Goal: Task Accomplishment & Management: Use online tool/utility

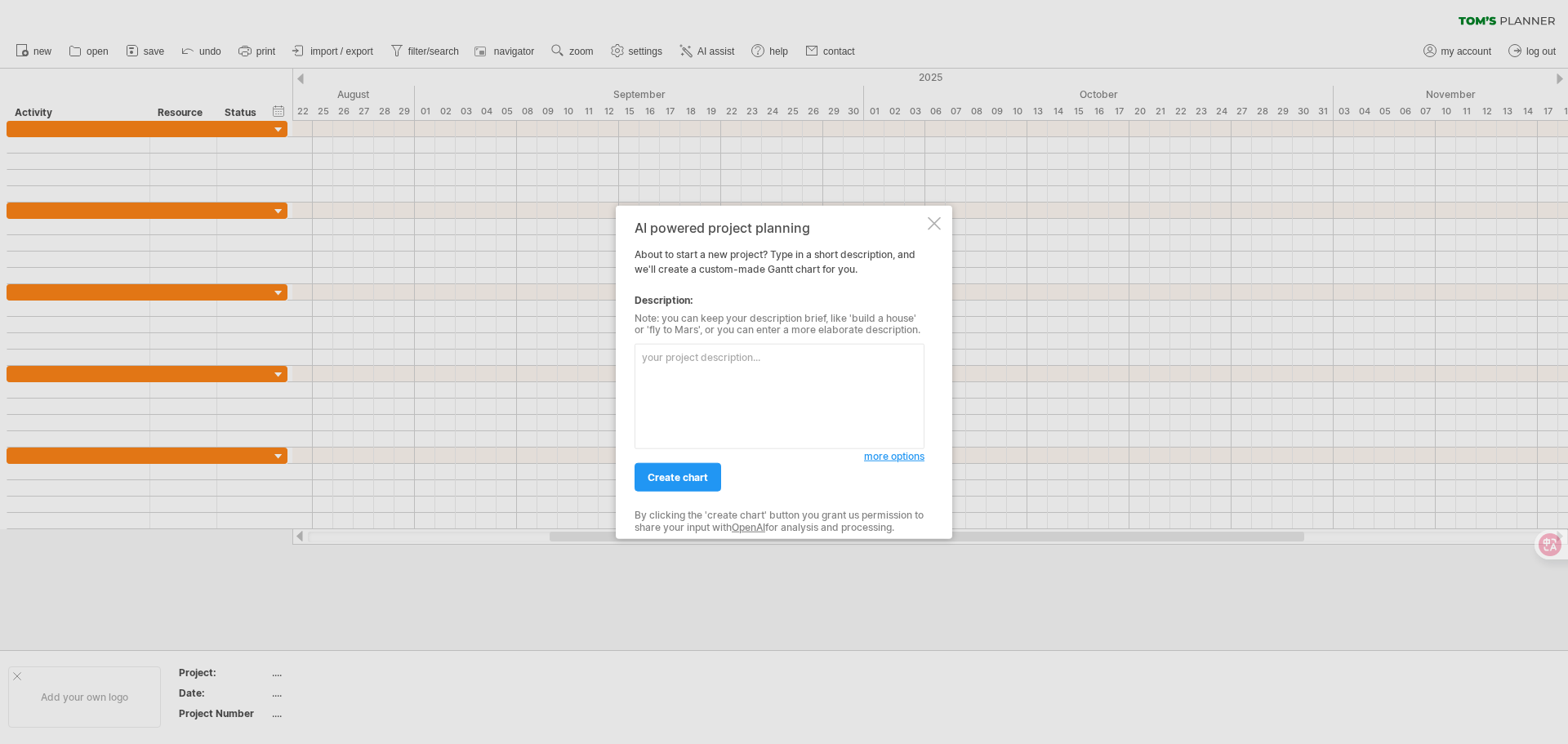
click at [710, 372] on textarea at bounding box center [779, 397] width 290 height 105
paste textarea "準備工作 5% 1.服務建議書規劃 2.設備準備 3.人員培訓"
click at [743, 401] on textarea "準備工作 5% 1.服務建議書規劃 2.設備準備 3.人員培訓" at bounding box center [779, 397] width 290 height 105
click at [756, 424] on textarea "準備工作 5% 1.服務建議書規劃 2.設備準備 3.人員培訓" at bounding box center [779, 397] width 290 height 105
paste textarea "未絕育母犬調查 20% 1.區域劃分 2.初步調查與軌跡紀錄 70% 區域完成 100% 區域完成"
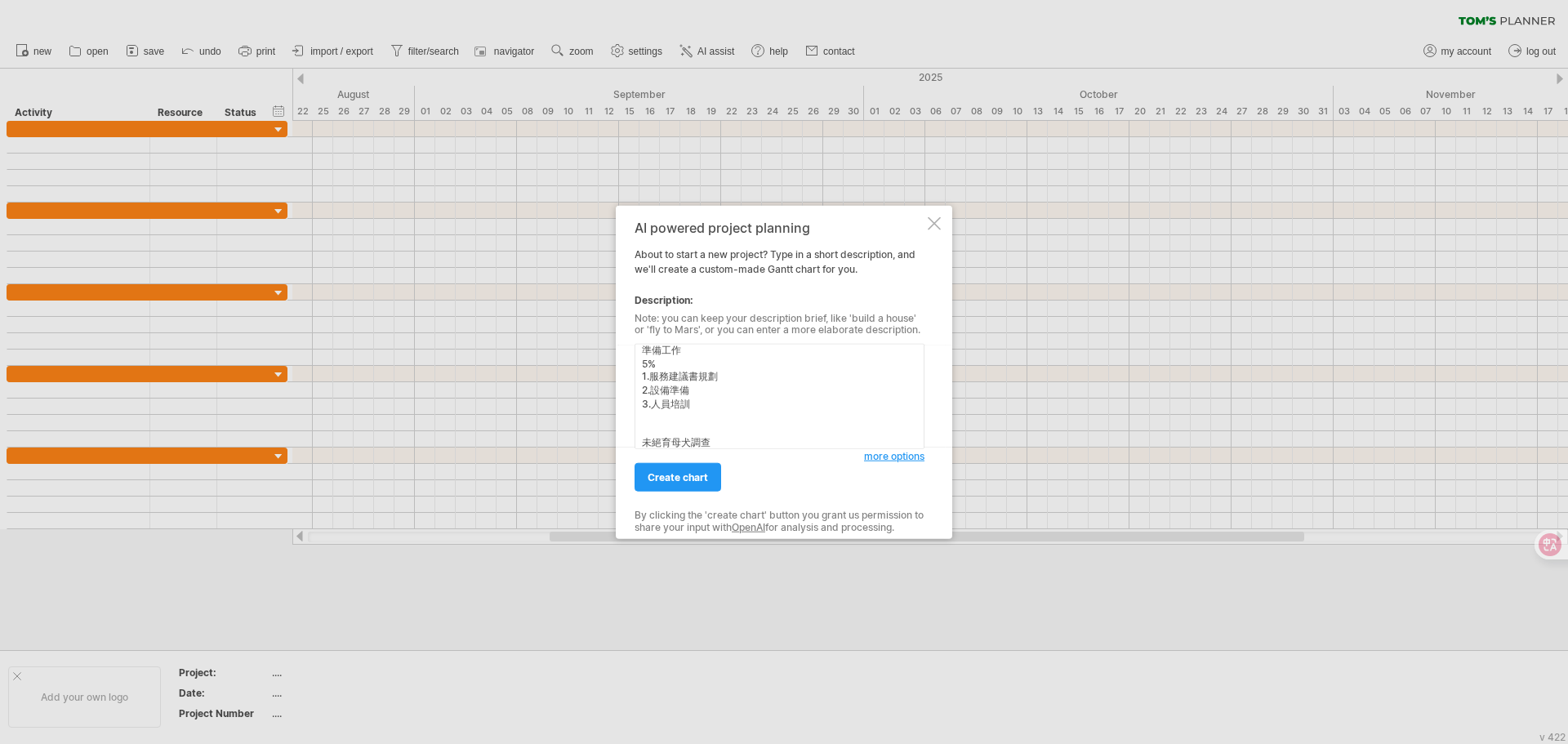
scroll to position [101, 0]
click at [758, 418] on textarea "準備工作 5% 1.服務建議書規劃 2.設備準備 3.人員培訓 未絕育母犬調查 20% 1.區域劃分 2.初步調查與軌跡紀錄 70% 區域完成 100% 區域…" at bounding box center [779, 397] width 290 height 105
paste textarea "未絕育母犬捕捉絕育 65% 1.初步鎖定高繁殖風險個體 2.開始執行捕捉作業 母犬未絕育率達70% 20隻母犬絕育 母犬未絕育率達80% 20隻母犬絕育 母犬…"
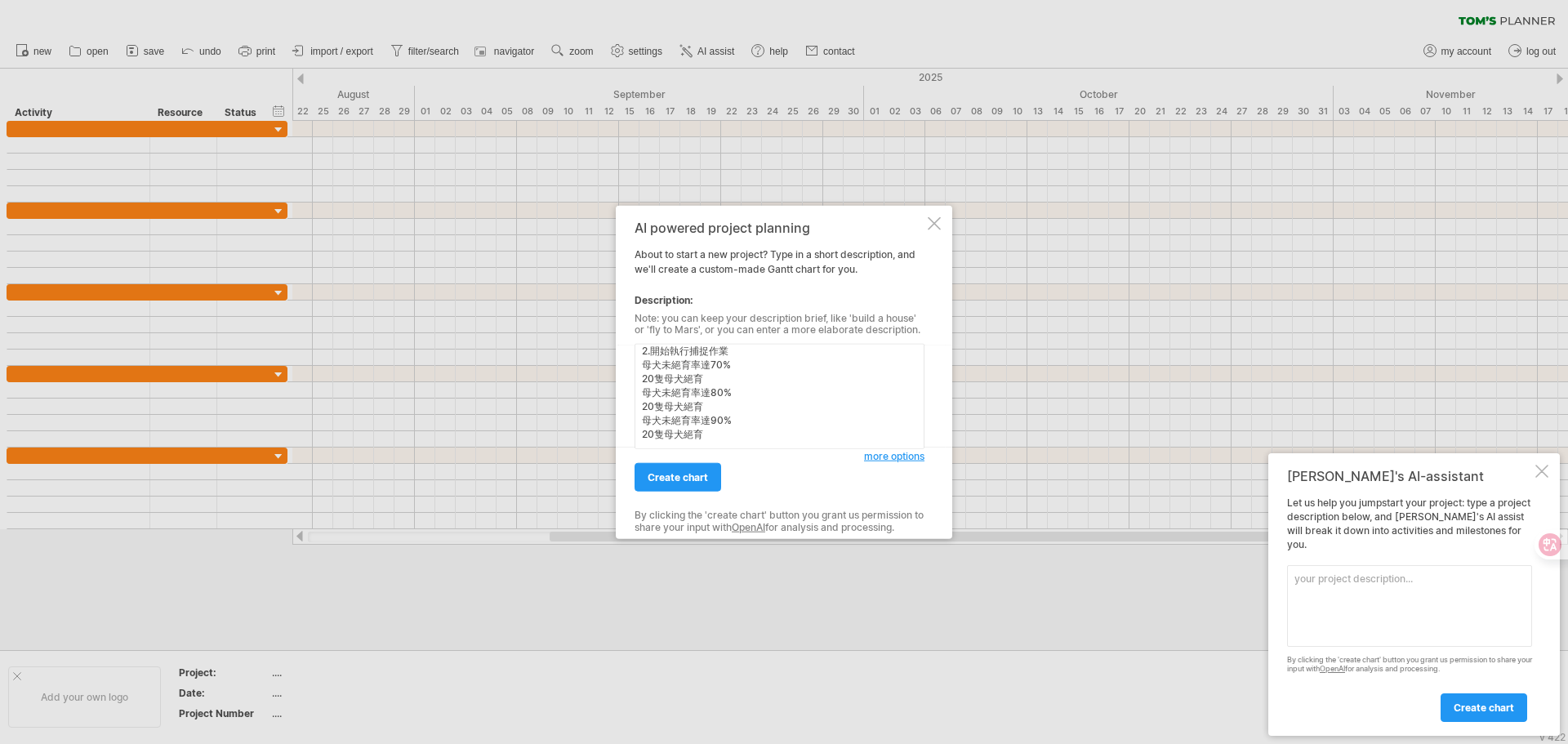
drag, startPoint x: 801, startPoint y: 439, endPoint x: 780, endPoint y: 429, distance: 23.3
click at [798, 435] on textarea "準備工作 5% 1.服務建議書規劃 2.設備準備 3.人員培訓 未絕育母犬調查 20% 1.區域劃分 2.初步調查與軌跡紀錄 70% 區域完成 100% 區域…" at bounding box center [779, 397] width 290 height 105
paste textarea "未絕育母犬捕捉絕育 65% 1.初步鎖定高繁殖風險個體 2.開始執行捕捉作業 母犬未絕育率達70% 20隻母犬絕育 母犬未絕育率達80% 20隻母犬絕育 母犬…"
click at [750, 425] on textarea "準備工作 5% 1.服務建議書規劃 2.設備準備 3.人員培訓 未絕育母犬調查 20% 1.區域劃分 2.初步調查與軌跡紀錄 70% 區域完成 100% 區域…" at bounding box center [779, 397] width 290 height 105
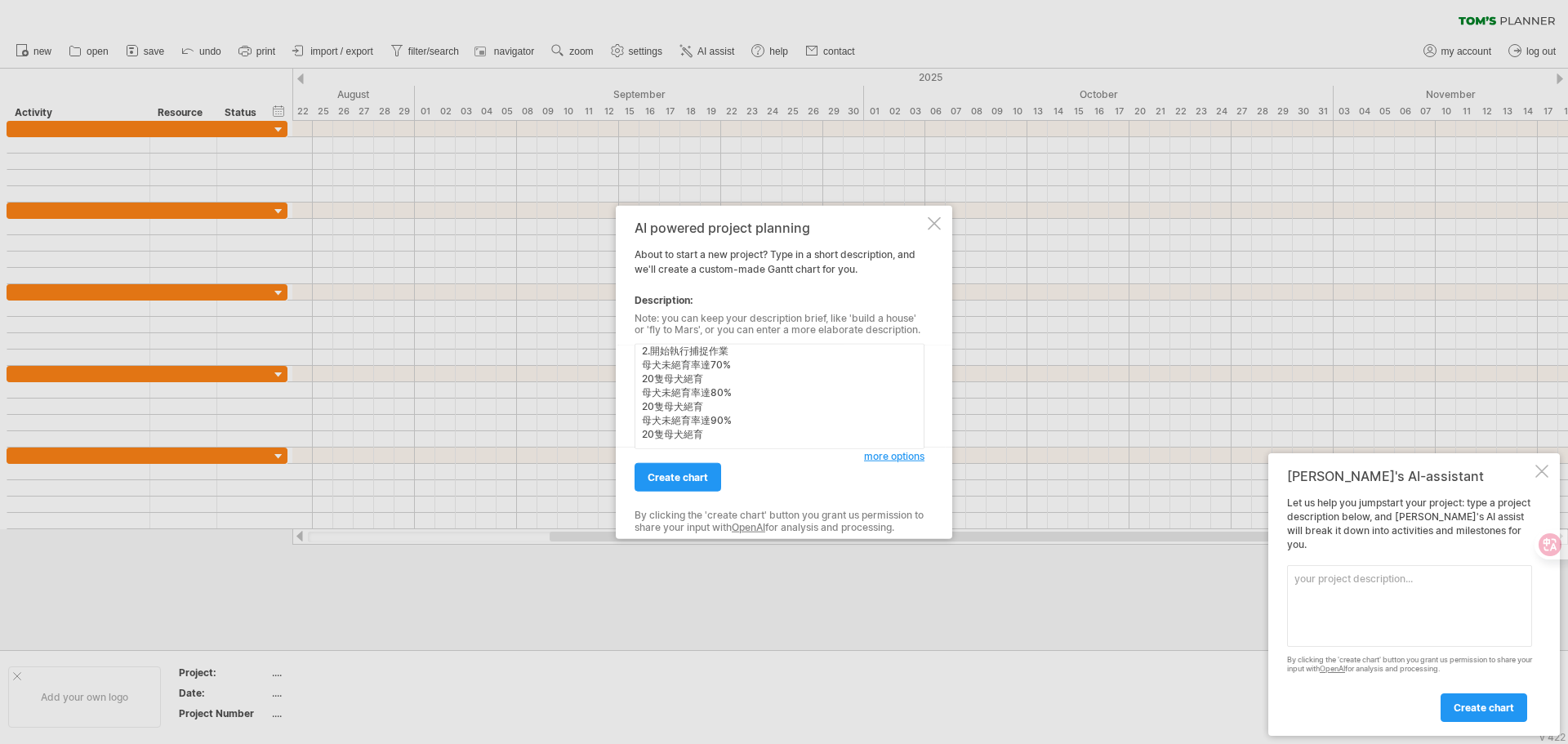
paste textarea "115–116 年計畫執行評估 4% 前期資料蒐整2 中期初步分析 深入評估 完成評估報告"
click at [748, 426] on textarea "準備工作 5% 1.服務建議書規劃 2.設備準備 3.人員培訓 未絕育母犬調查 20% 1.區域劃分 2.初步調查與軌跡紀錄 70% 區域完成 100% 區域…" at bounding box center [779, 397] width 290 height 105
paste textarea "期末報告撰寫與提交 5% 1.資料整理 2.期末報告撰寫與提交"
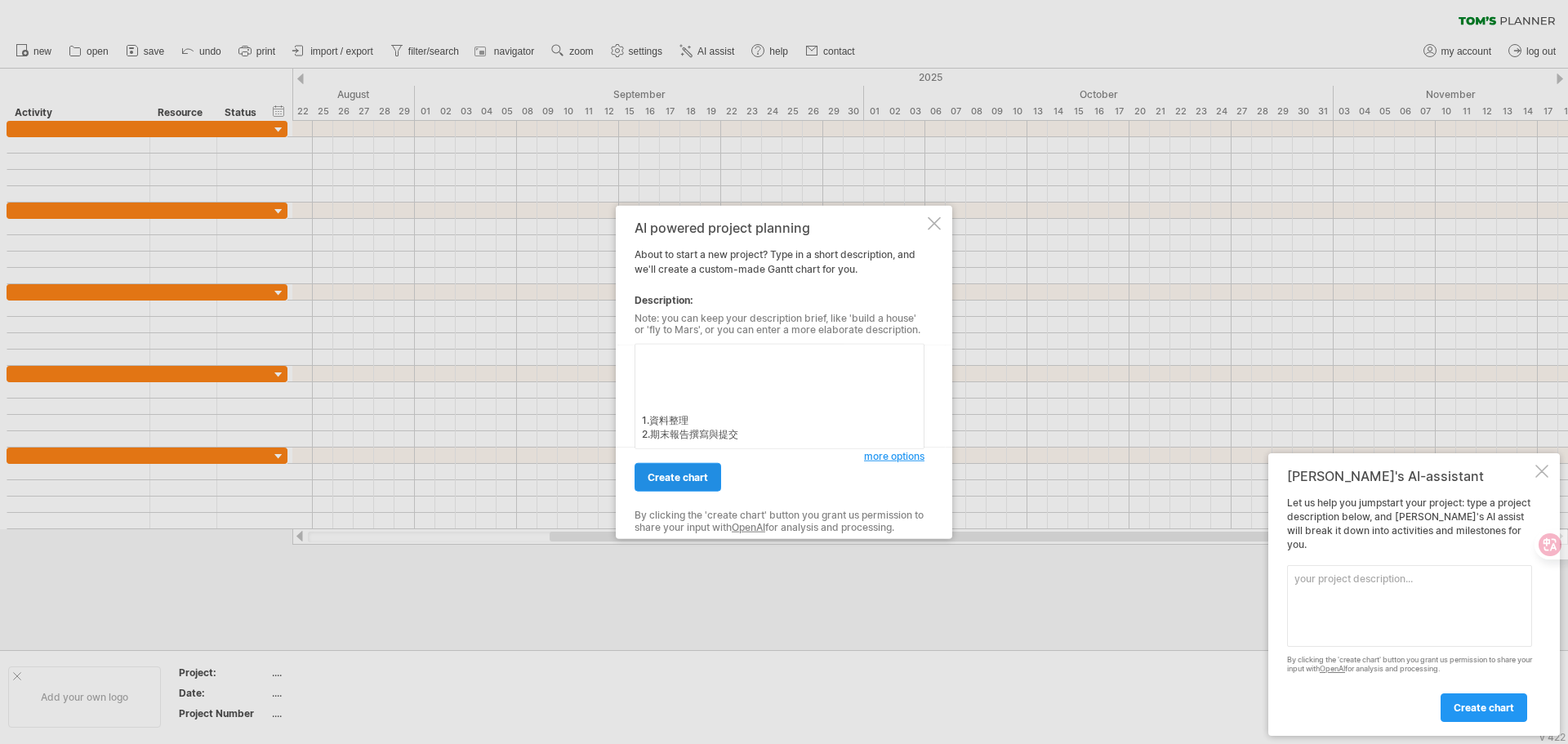
type textarea "準備工作 5% 1.服務建議書規劃 2.設備準備 3.人員培訓 未絕育母犬調查 20% 1.區域劃分 2.初步調查與軌跡紀錄 70% 區域完成 100% 區域…"
click at [689, 486] on link "create chart" at bounding box center [677, 478] width 86 height 28
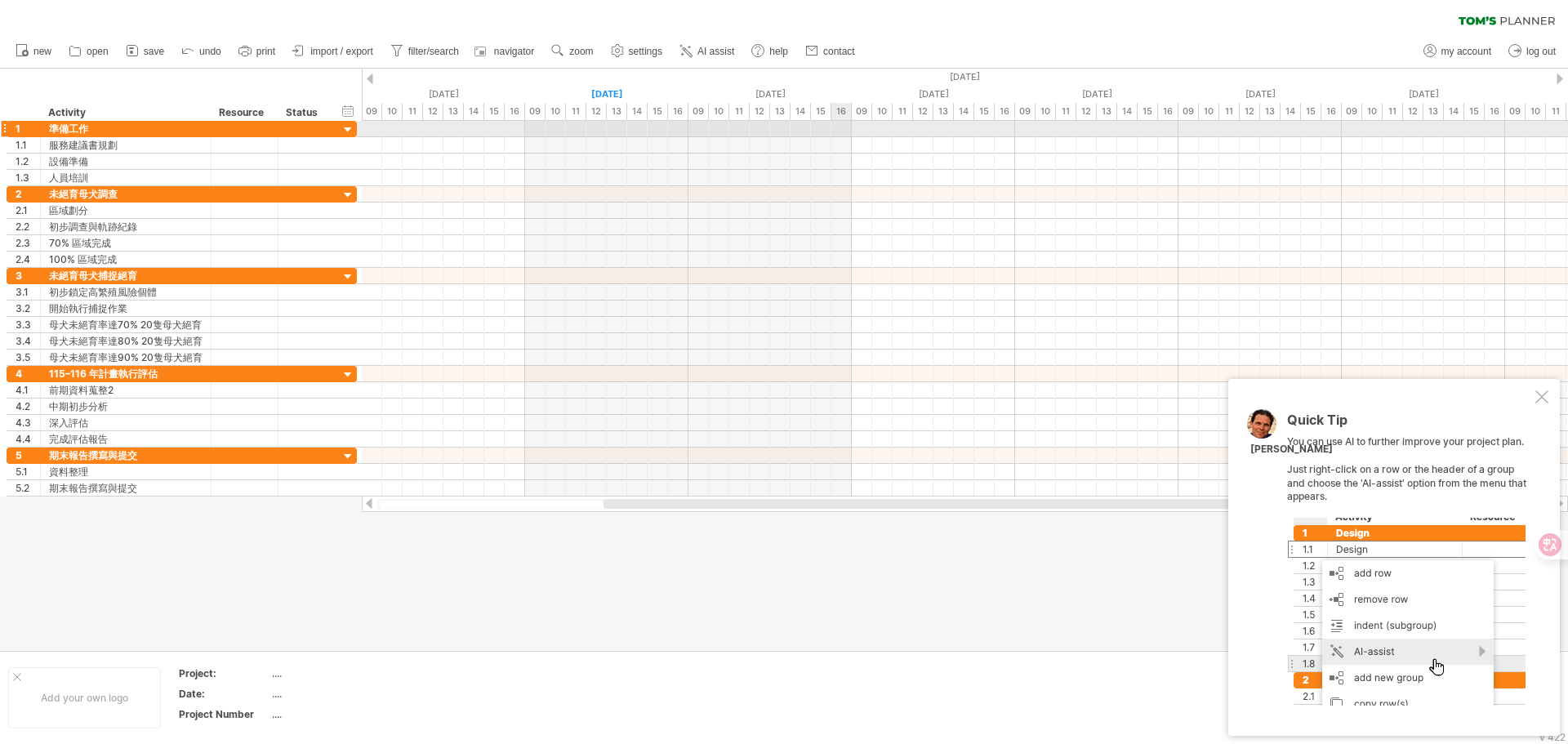
click at [837, 129] on div at bounding box center [966, 129] width 1207 height 16
drag, startPoint x: 838, startPoint y: 142, endPoint x: 921, endPoint y: 197, distance: 99.6
click at [918, 201] on div at bounding box center [966, 309] width 1207 height 375
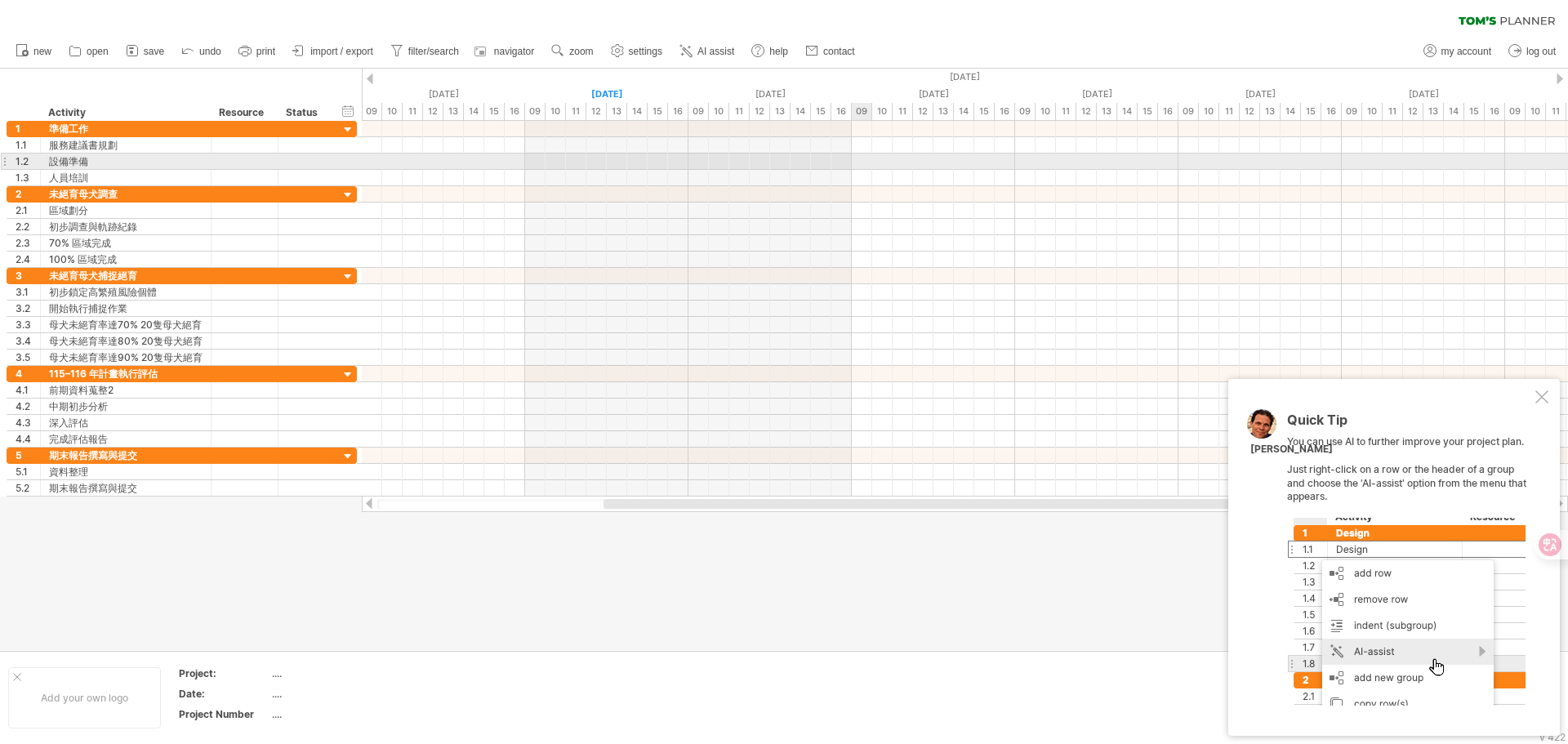
click at [871, 167] on div at bounding box center [966, 161] width 1207 height 16
click at [780, 160] on div at bounding box center [966, 161] width 1207 height 16
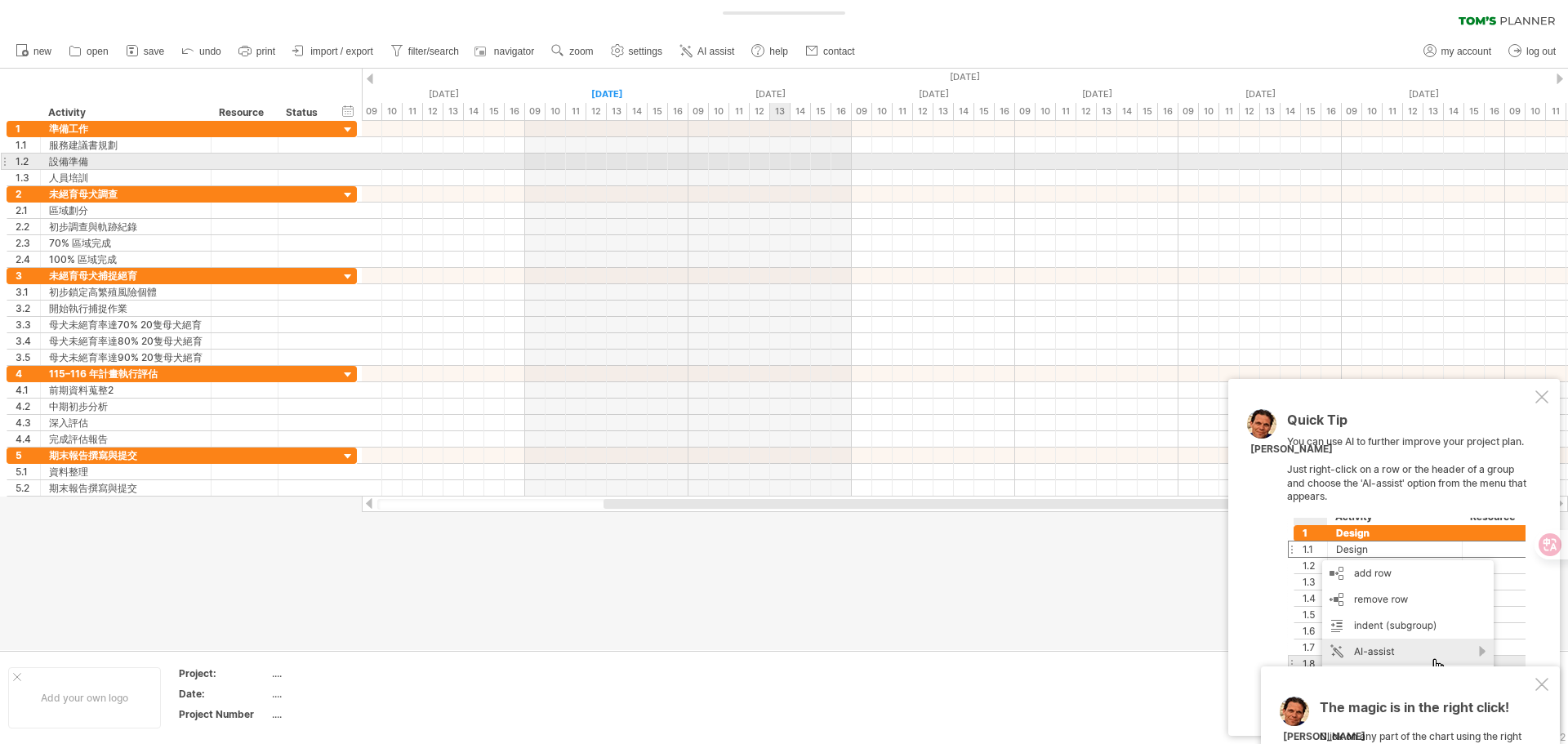
click at [780, 160] on div at bounding box center [966, 161] width 1207 height 16
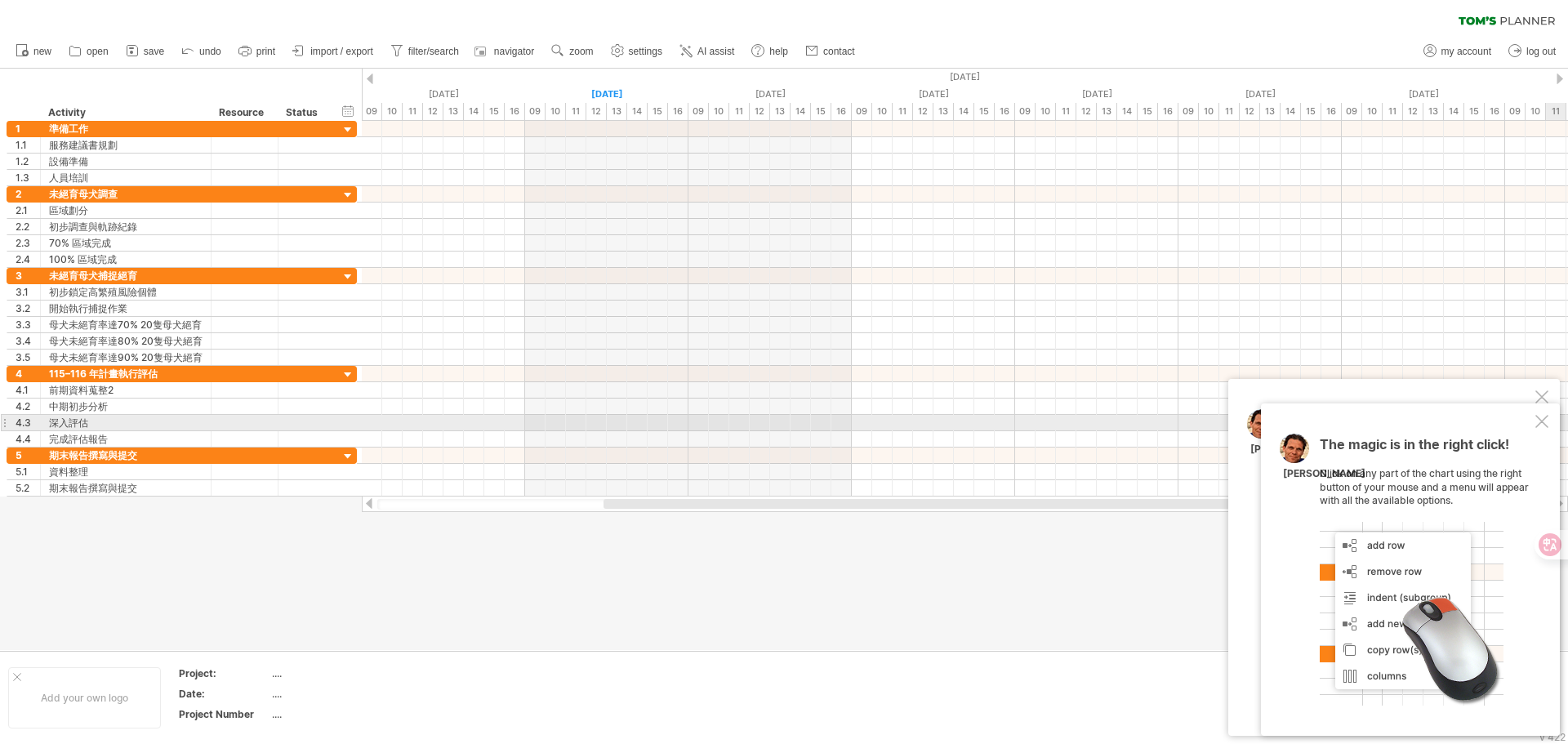
click at [1537, 418] on div at bounding box center [1543, 421] width 13 height 13
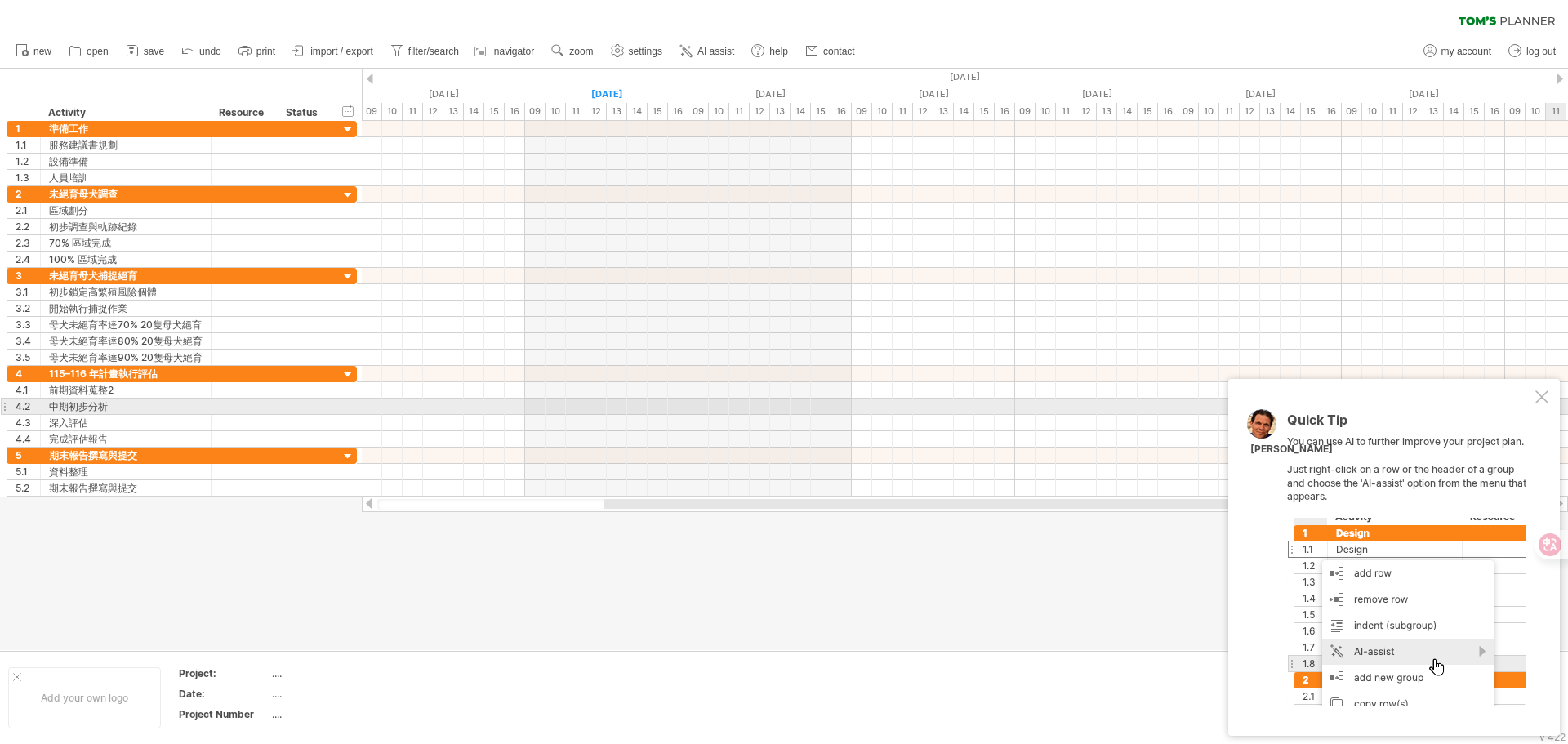
click at [1537, 399] on div at bounding box center [1543, 397] width 13 height 13
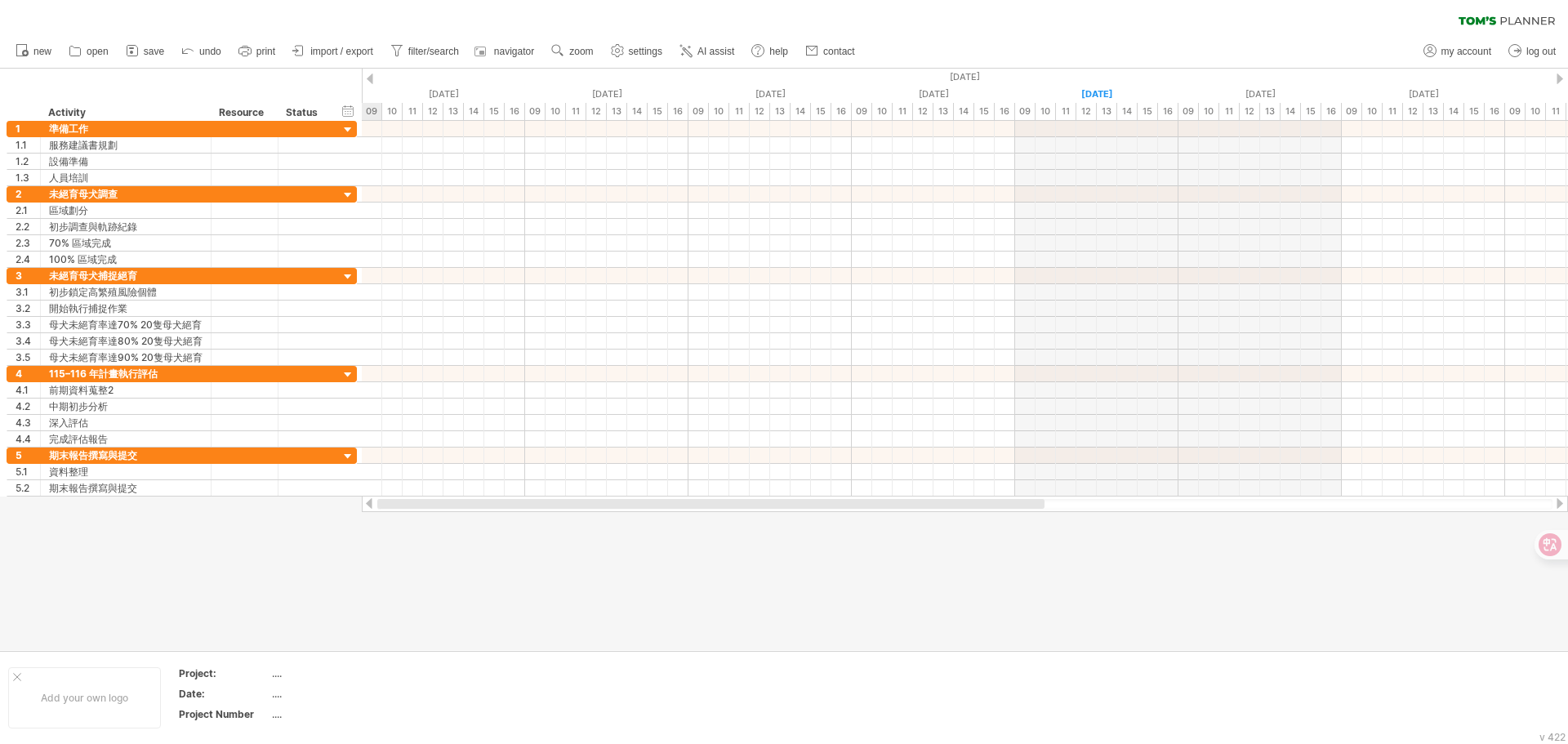
drag, startPoint x: 656, startPoint y: 507, endPoint x: 381, endPoint y: 510, distance: 275.0
click at [381, 510] on div at bounding box center [966, 503] width 1207 height 16
click at [372, 73] on div at bounding box center [370, 78] width 7 height 10
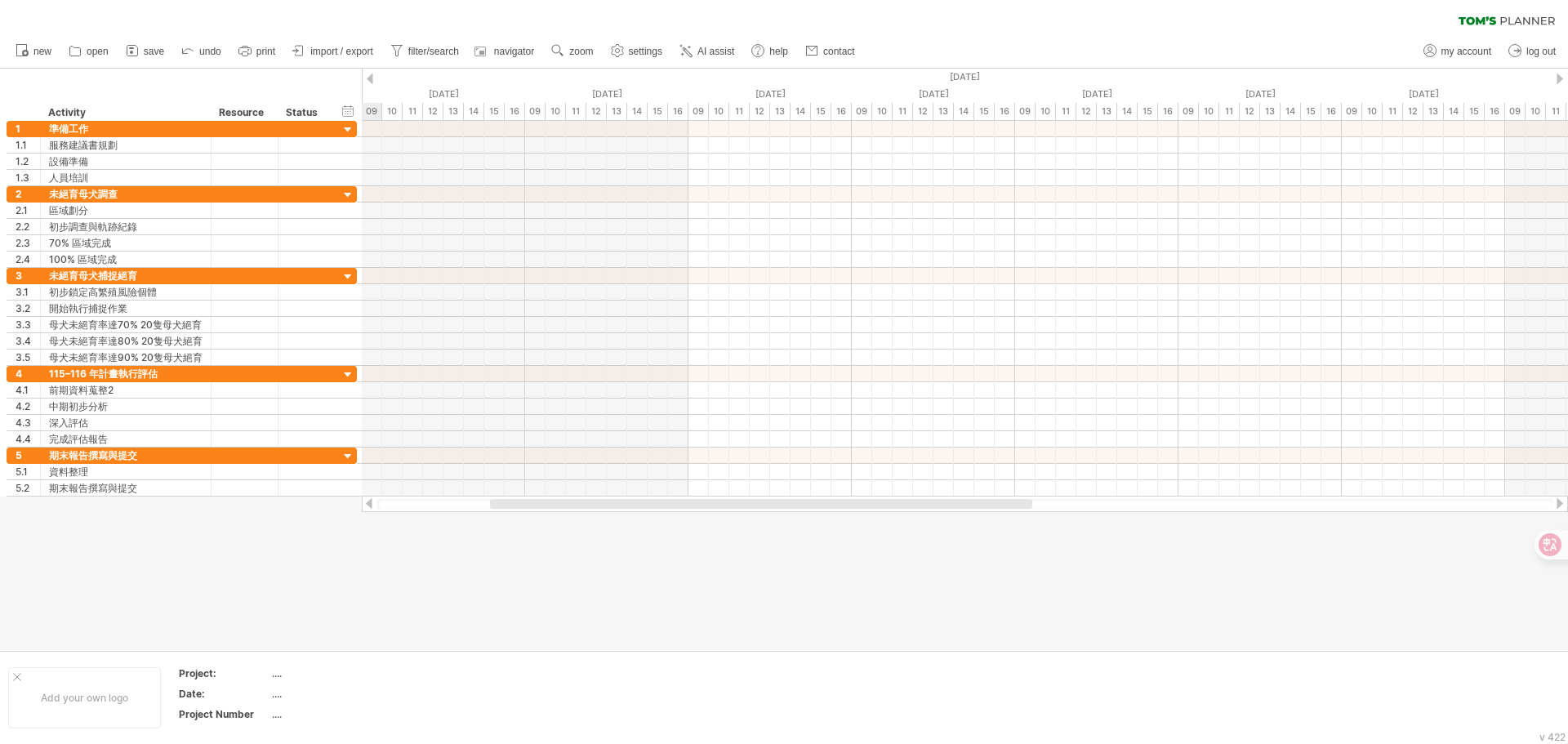
click at [372, 77] on div at bounding box center [370, 78] width 7 height 10
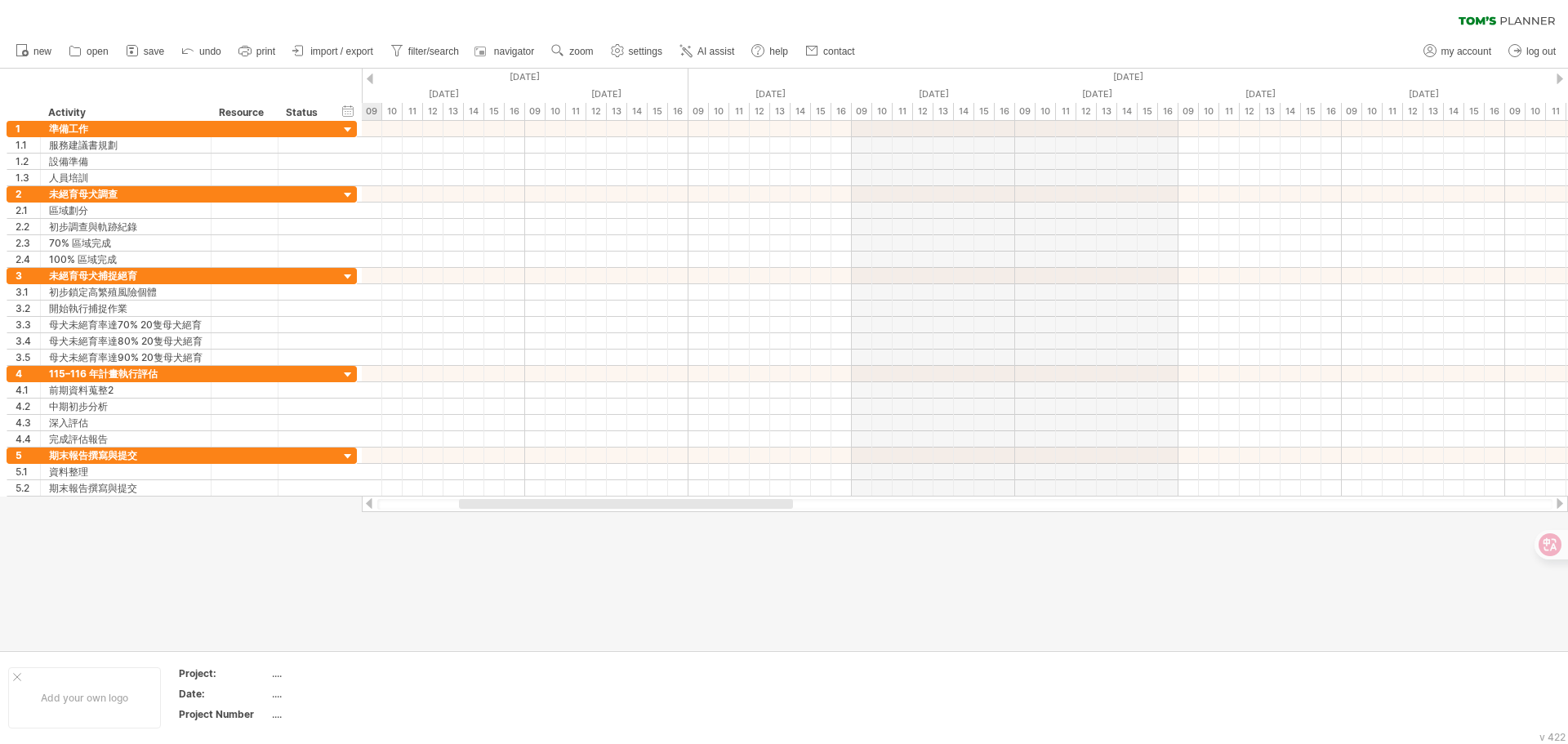
click at [1560, 83] on div at bounding box center [1560, 78] width 7 height 10
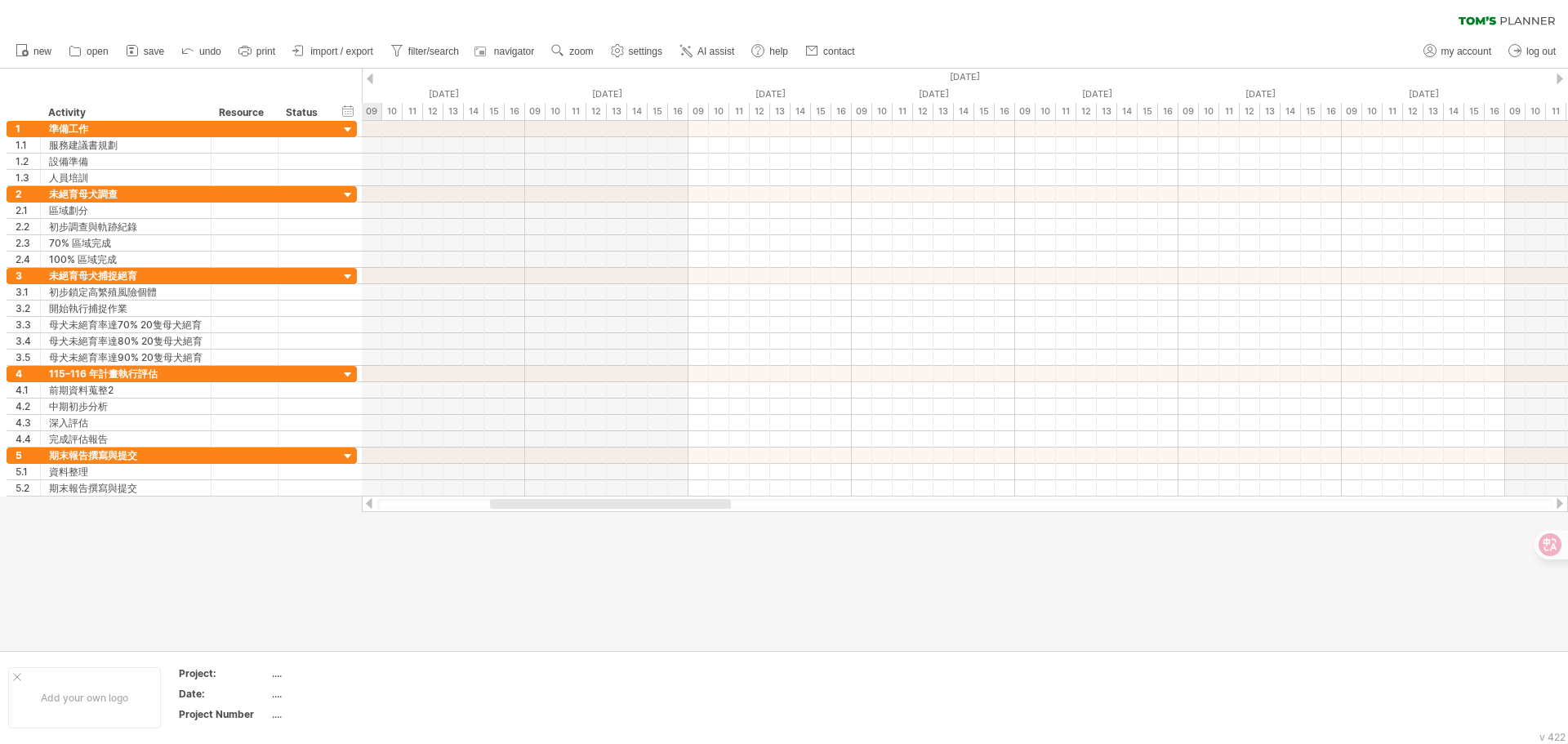
click at [1560, 83] on div at bounding box center [1560, 78] width 7 height 10
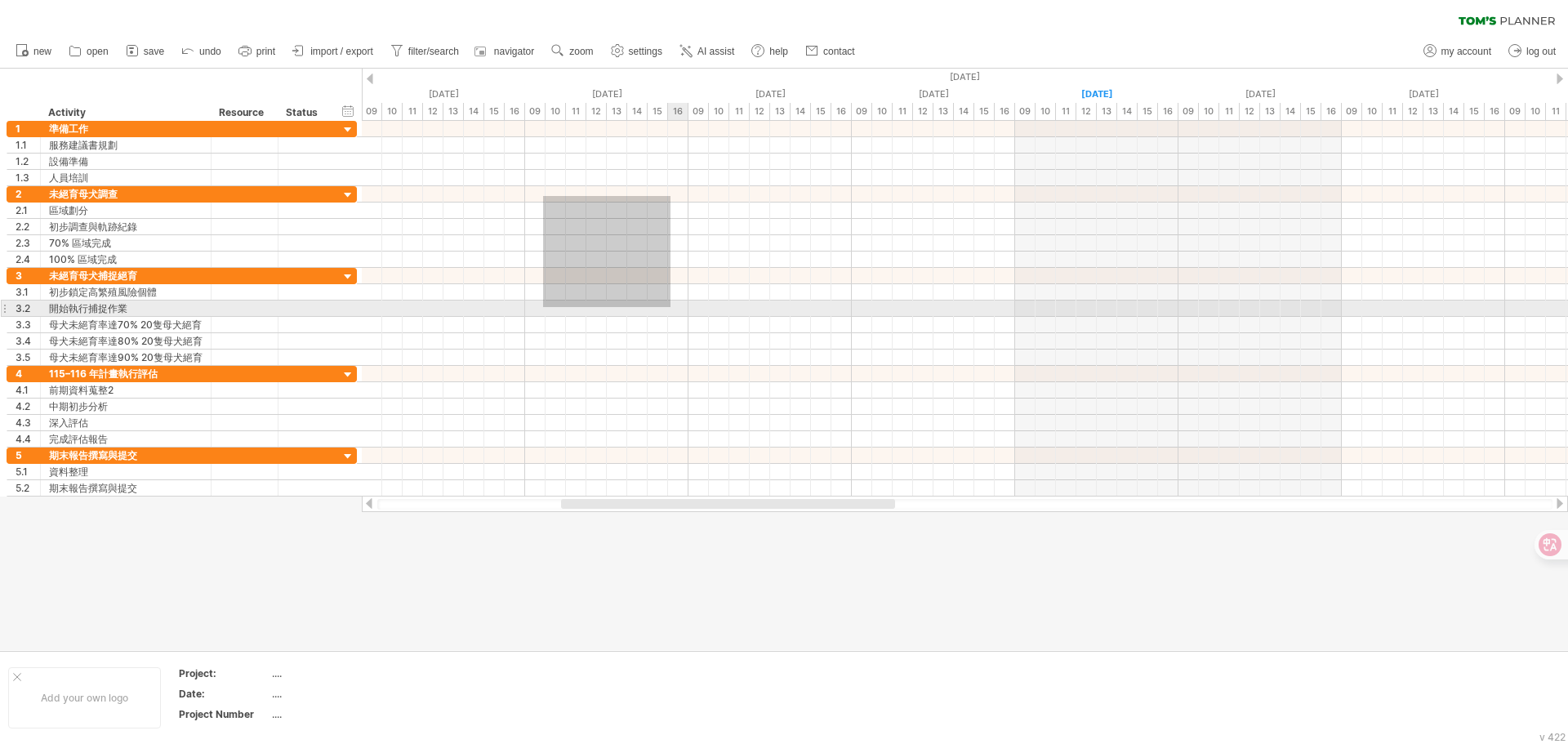
drag, startPoint x: 543, startPoint y: 196, endPoint x: 708, endPoint y: 299, distance: 194.5
click at [708, 299] on div at bounding box center [966, 309] width 1207 height 375
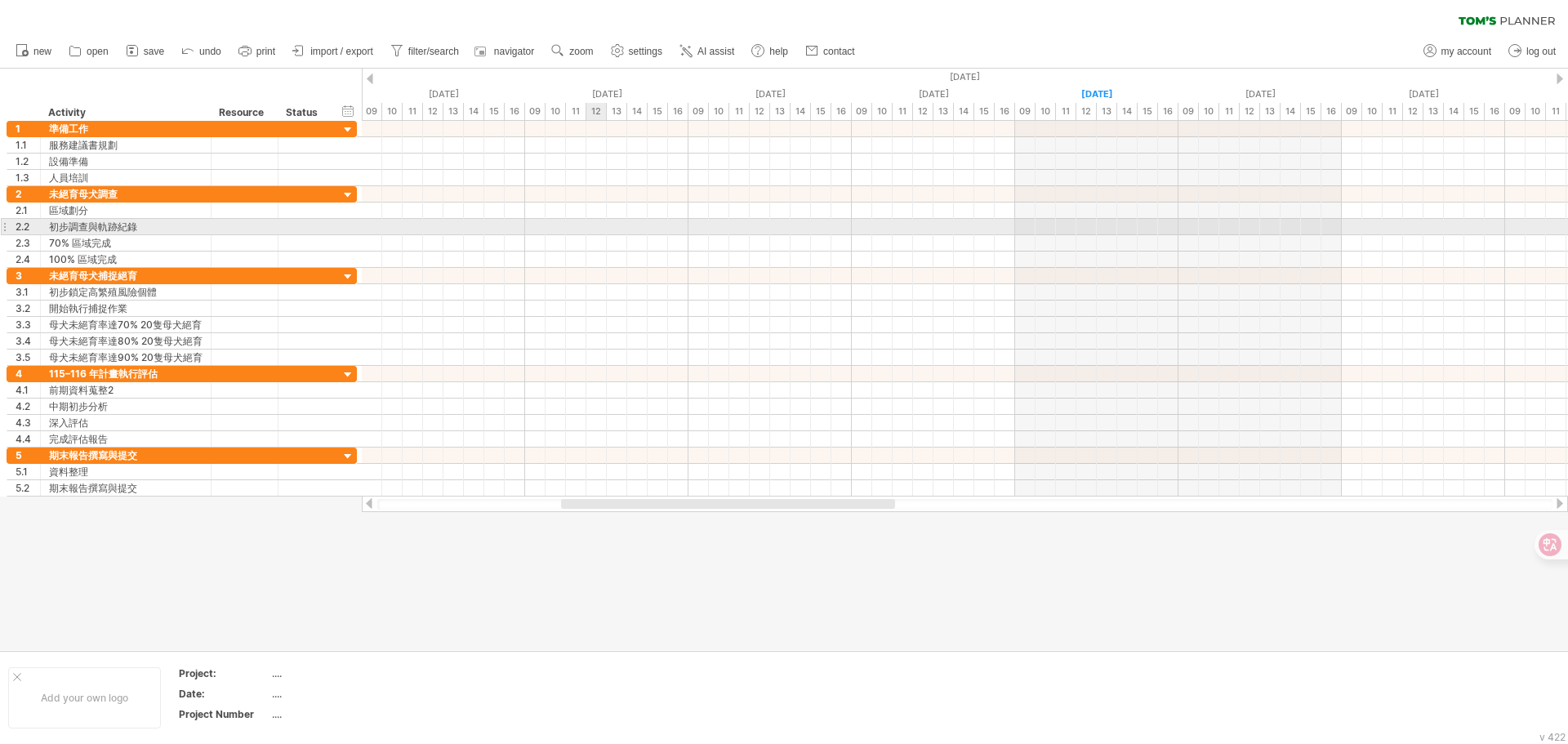
click at [529, 199] on div at bounding box center [966, 193] width 1207 height 16
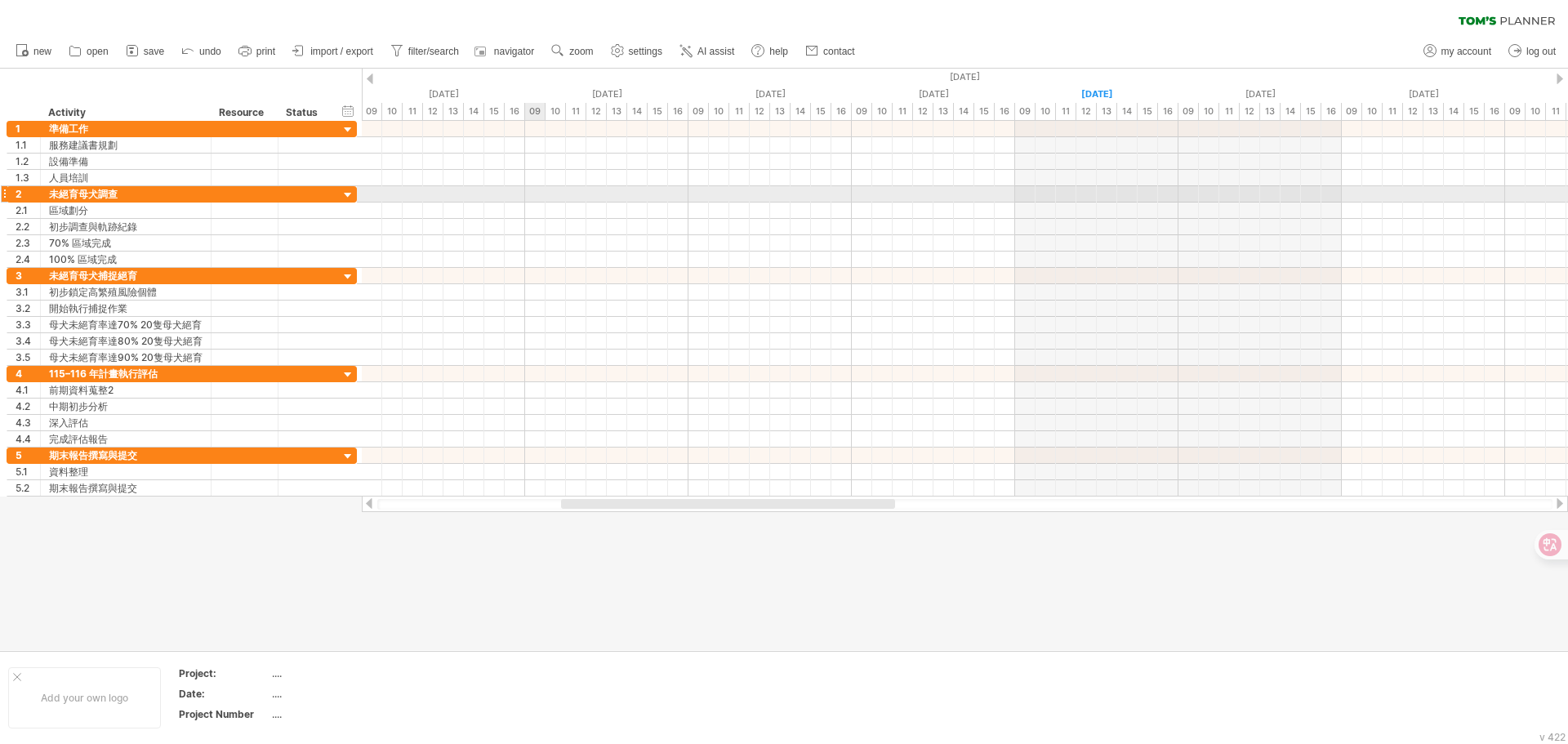
click at [529, 199] on div at bounding box center [966, 193] width 1207 height 16
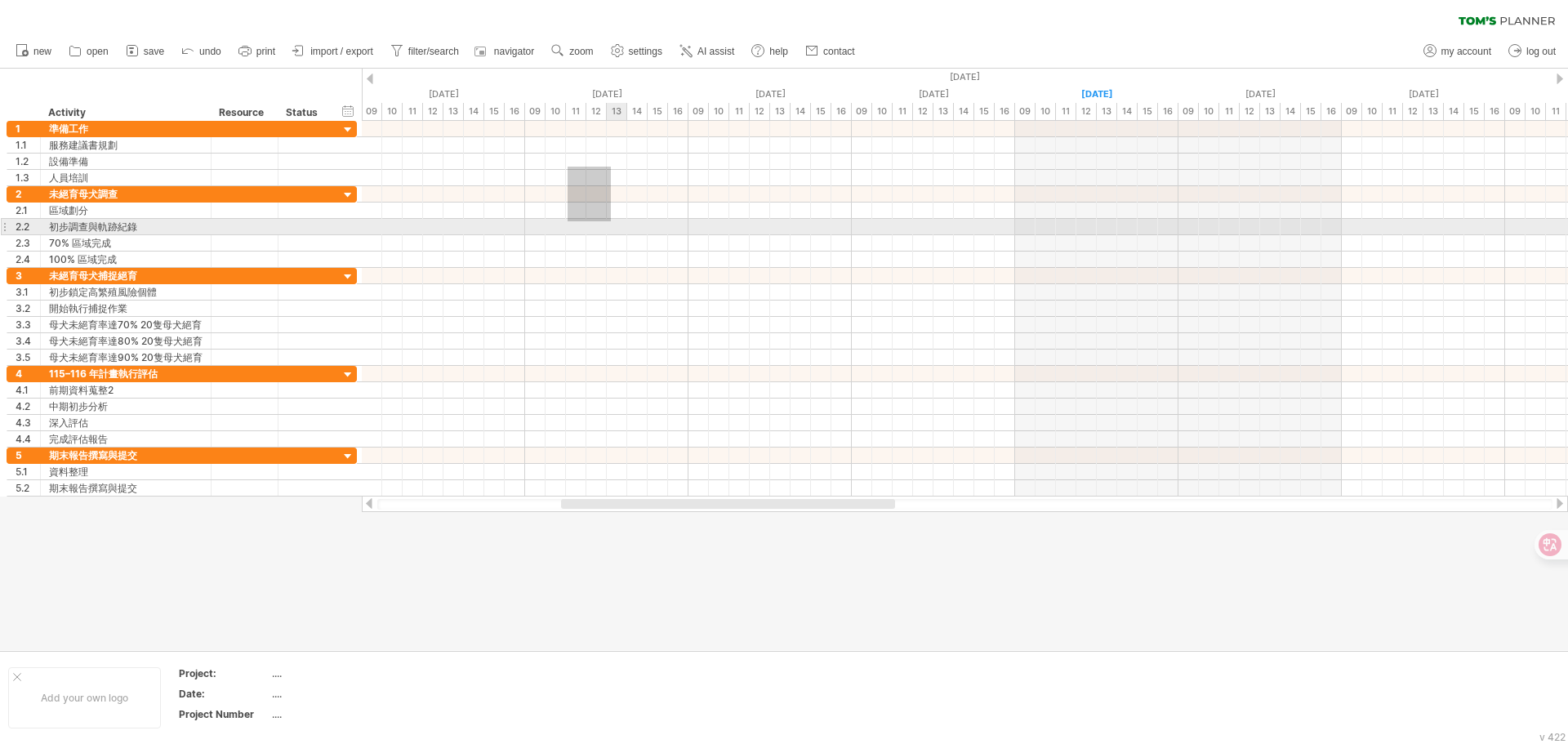
drag, startPoint x: 568, startPoint y: 167, endPoint x: 620, endPoint y: 221, distance: 75.0
click at [614, 221] on div at bounding box center [966, 309] width 1207 height 375
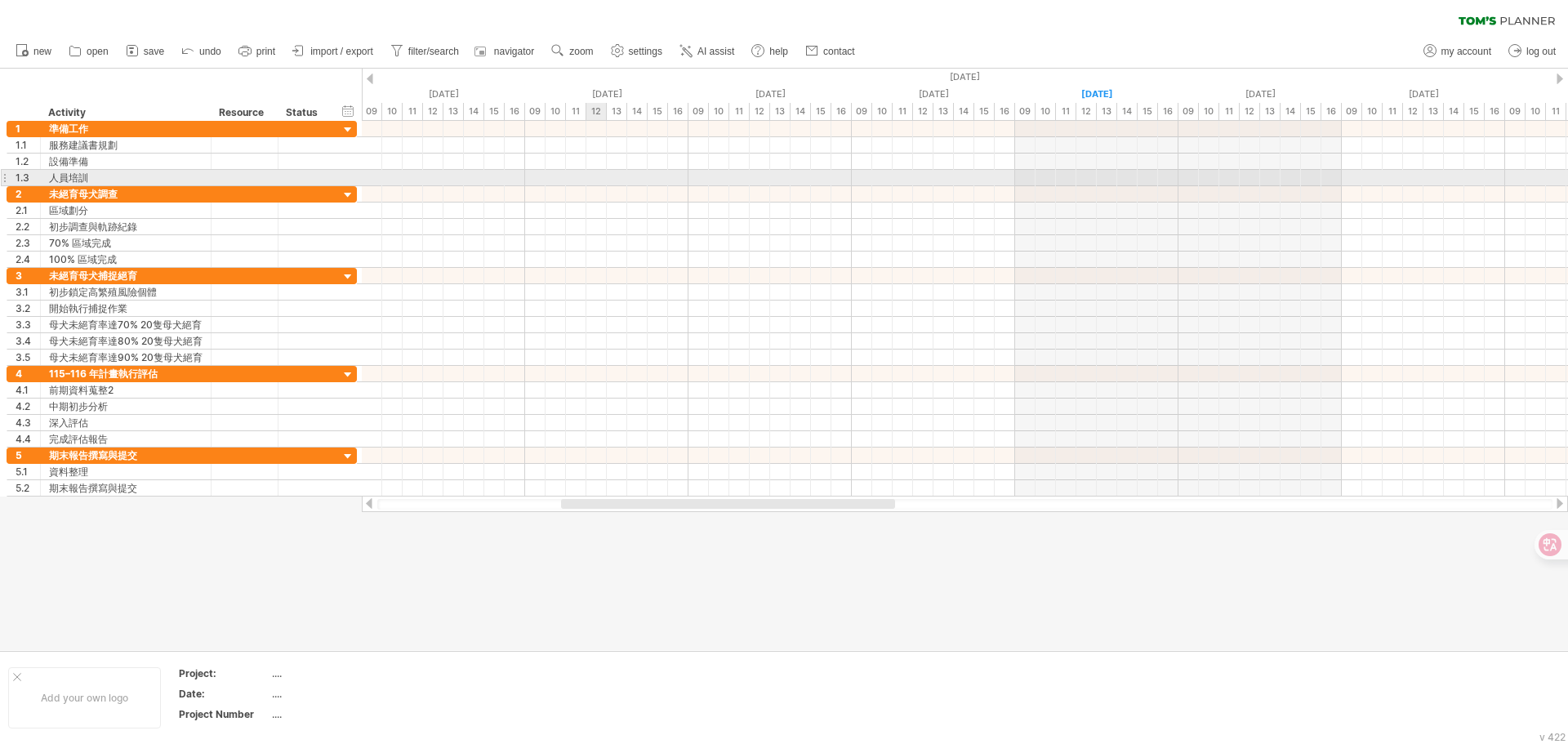
click at [602, 176] on div at bounding box center [966, 177] width 1207 height 16
drag, startPoint x: 602, startPoint y: 176, endPoint x: 634, endPoint y: 175, distance: 32.0
click at [634, 175] on div at bounding box center [966, 177] width 1207 height 16
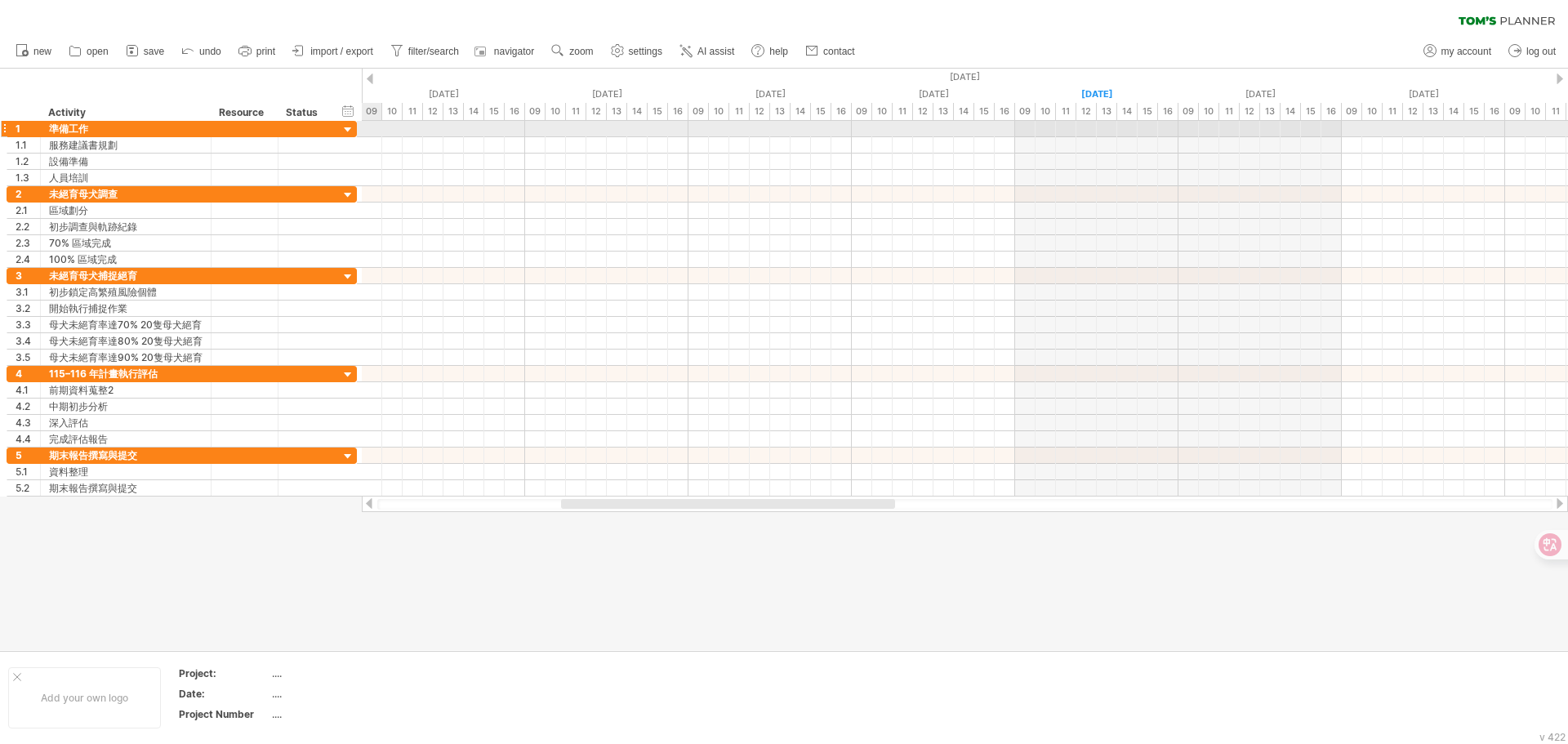
click at [345, 124] on div at bounding box center [348, 130] width 16 height 16
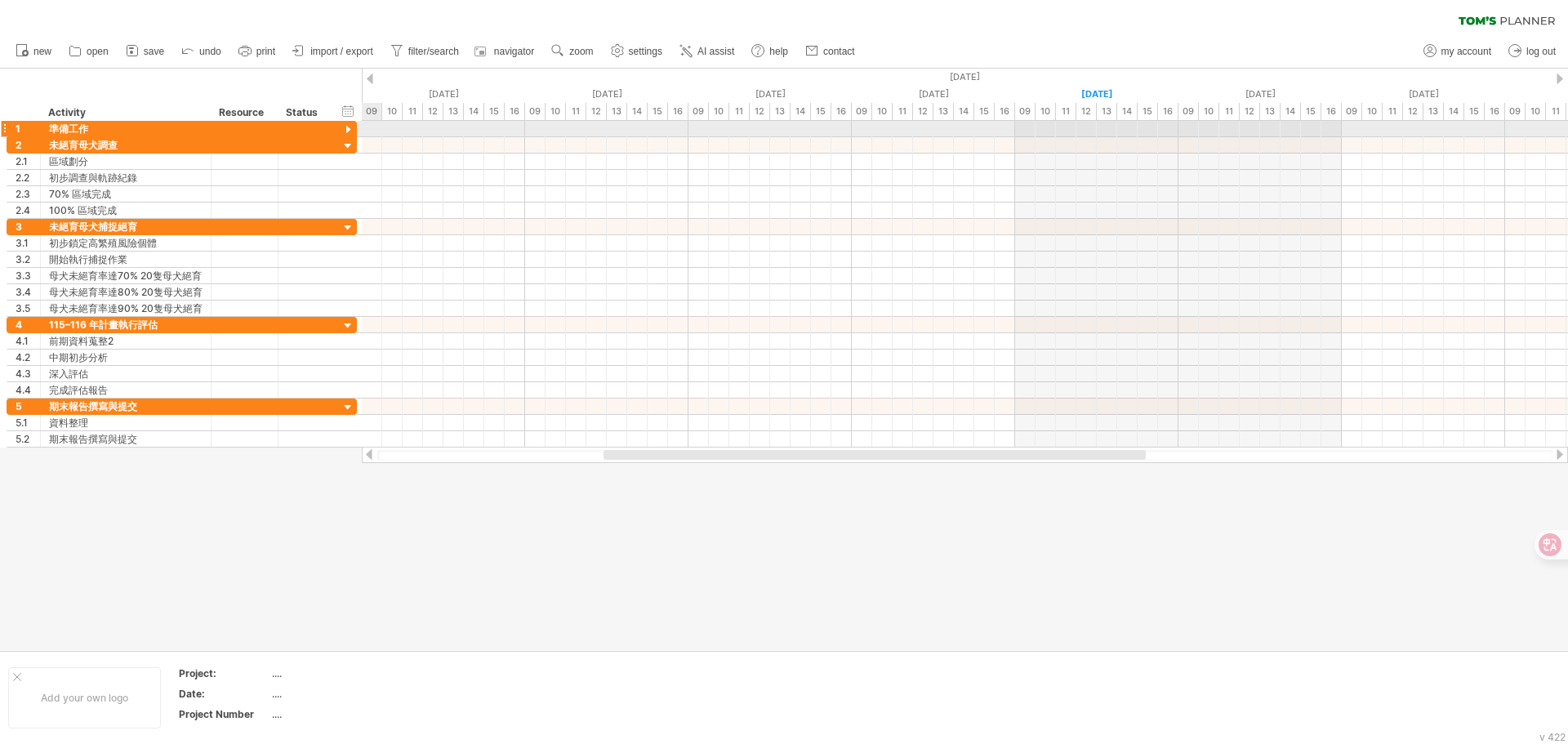
click at [345, 124] on div at bounding box center [348, 130] width 16 height 16
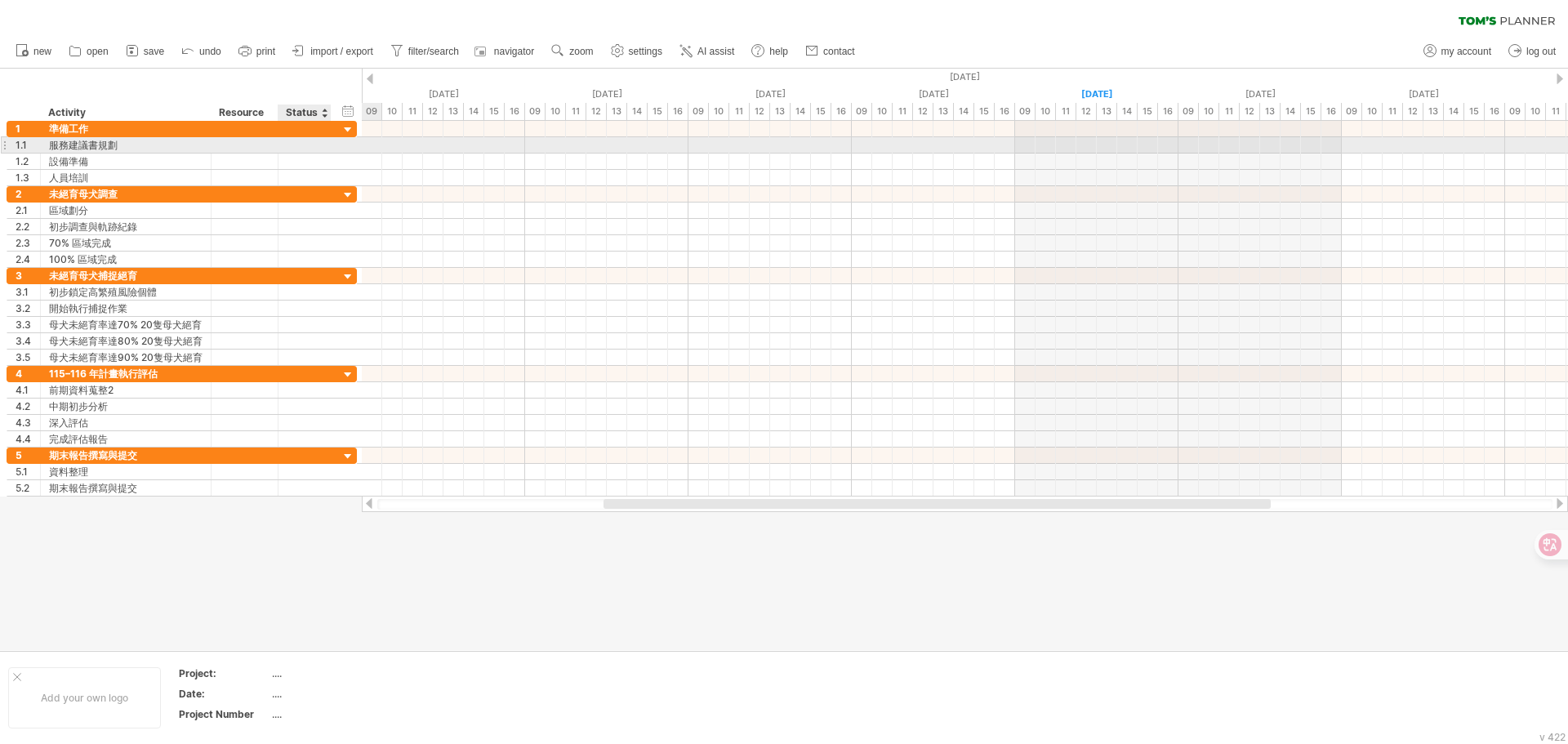
click at [333, 146] on div "1.1 ******* 服務建議書規劃" at bounding box center [181, 144] width 350 height 16
click at [333, 146] on div "1.1 ******* 服務建議書規劃" at bounding box center [181, 144] width 350 height 17
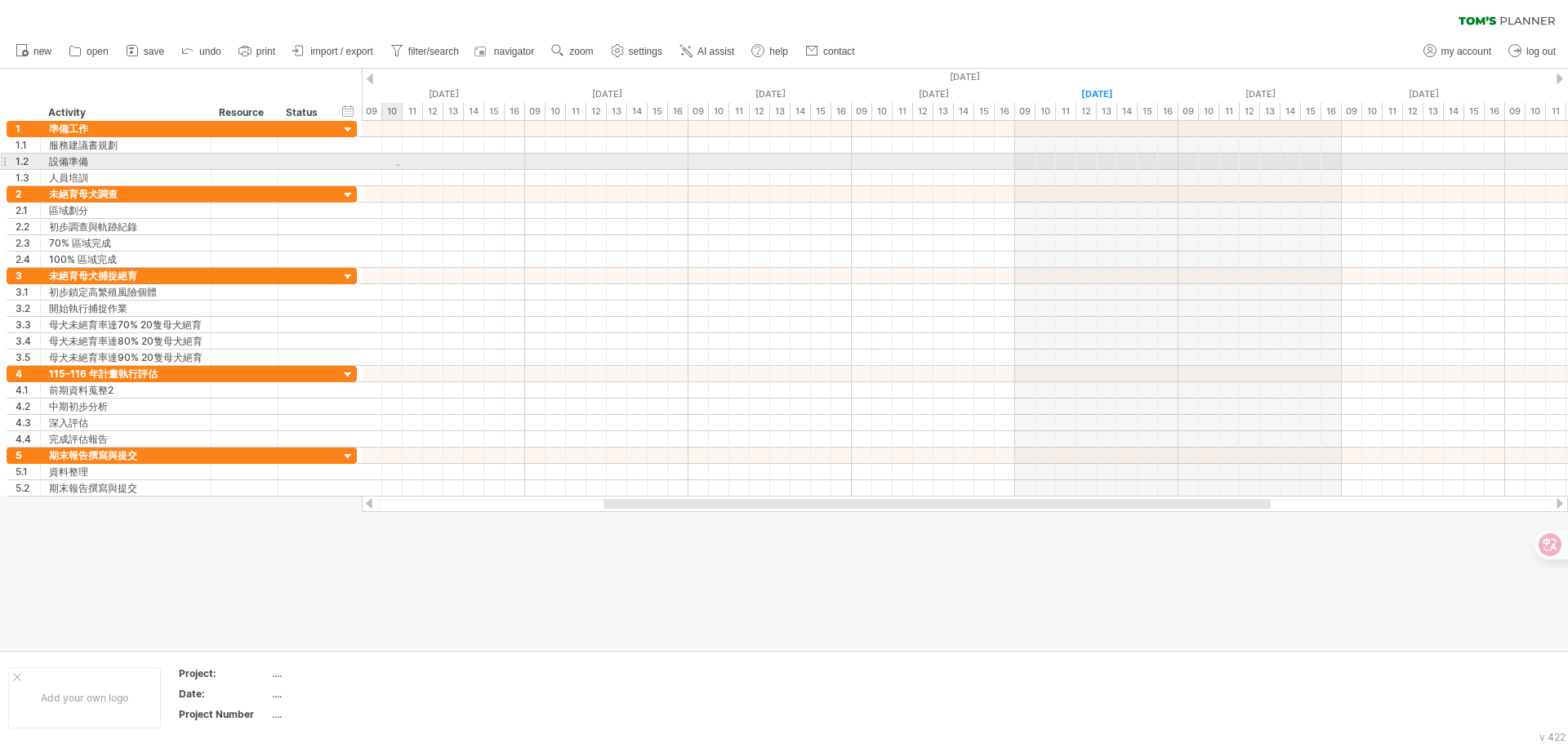
click at [400, 166] on div at bounding box center [966, 161] width 1207 height 16
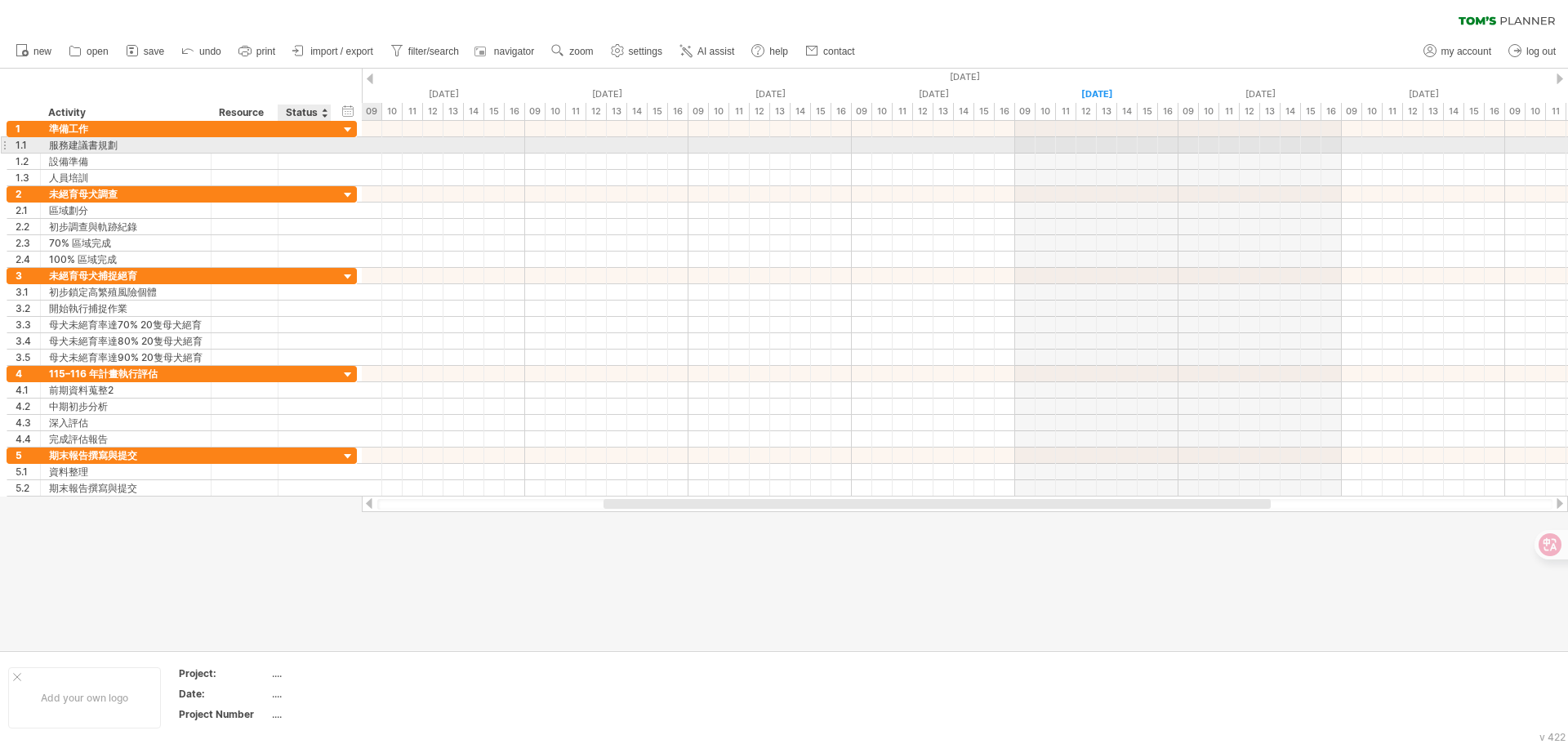
click at [322, 148] on div at bounding box center [305, 144] width 36 height 16
click at [389, 144] on div at bounding box center [966, 144] width 1207 height 16
click at [393, 146] on div at bounding box center [966, 144] width 1207 height 16
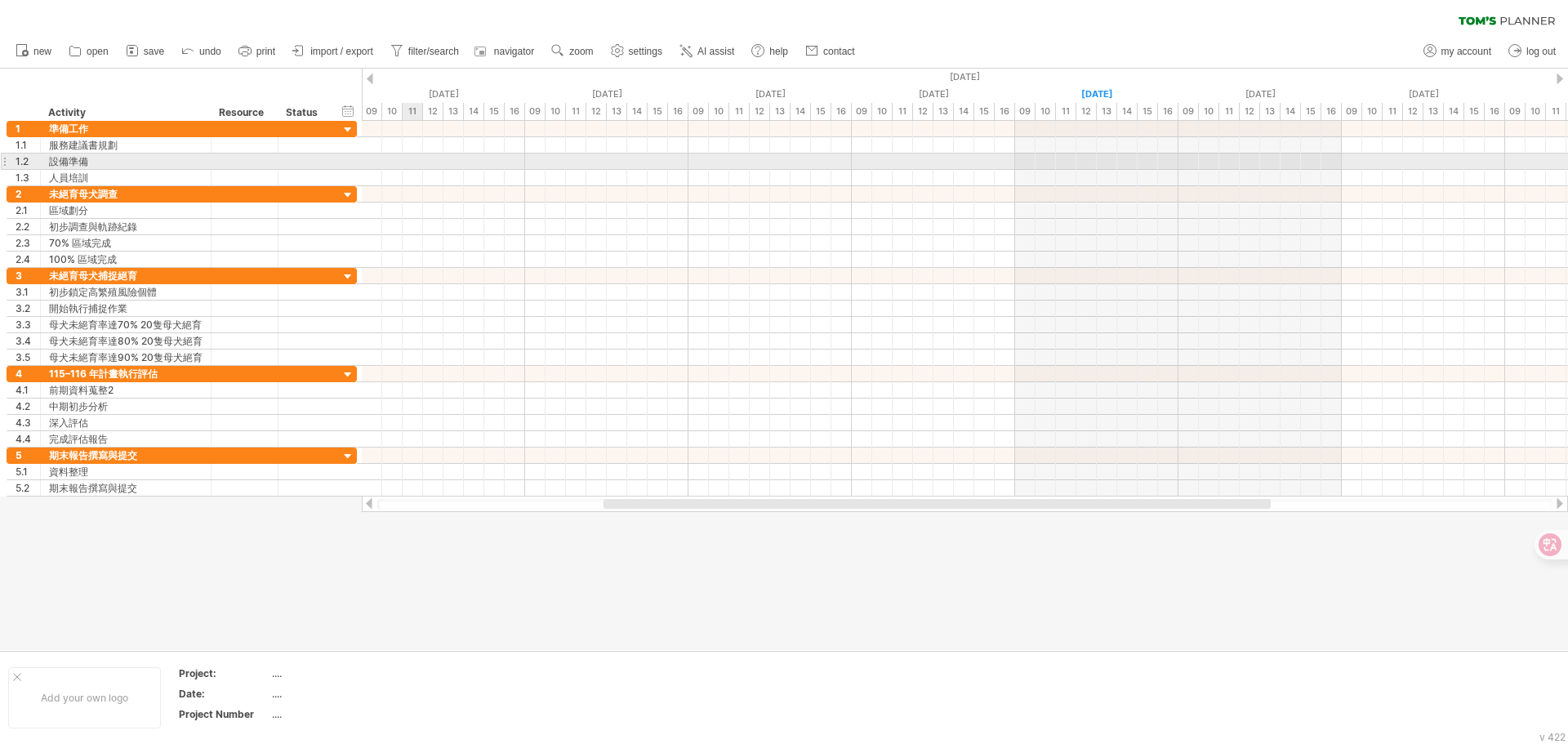
click at [408, 173] on div at bounding box center [966, 177] width 1207 height 16
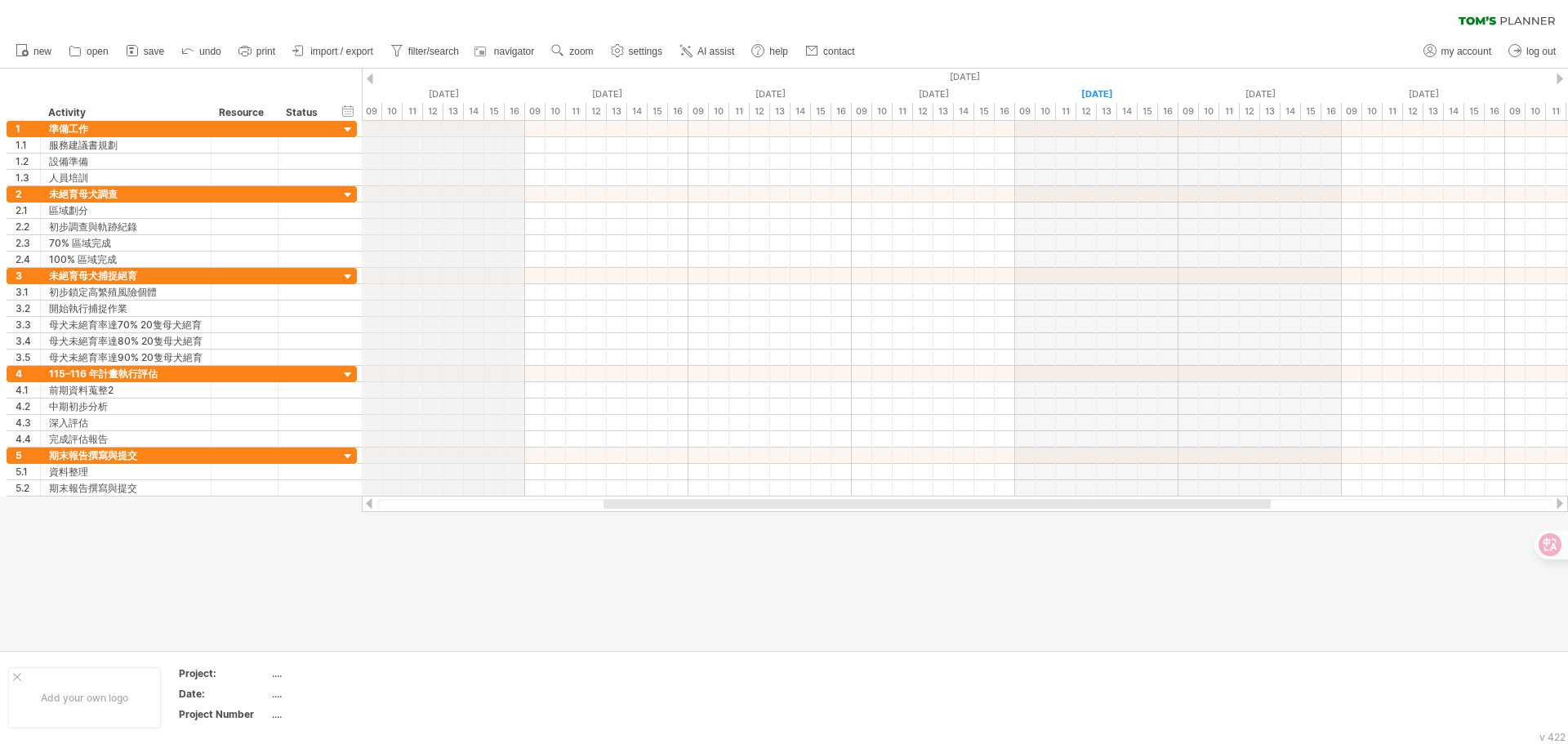
click at [434, 111] on div "12" at bounding box center [434, 112] width 21 height 17
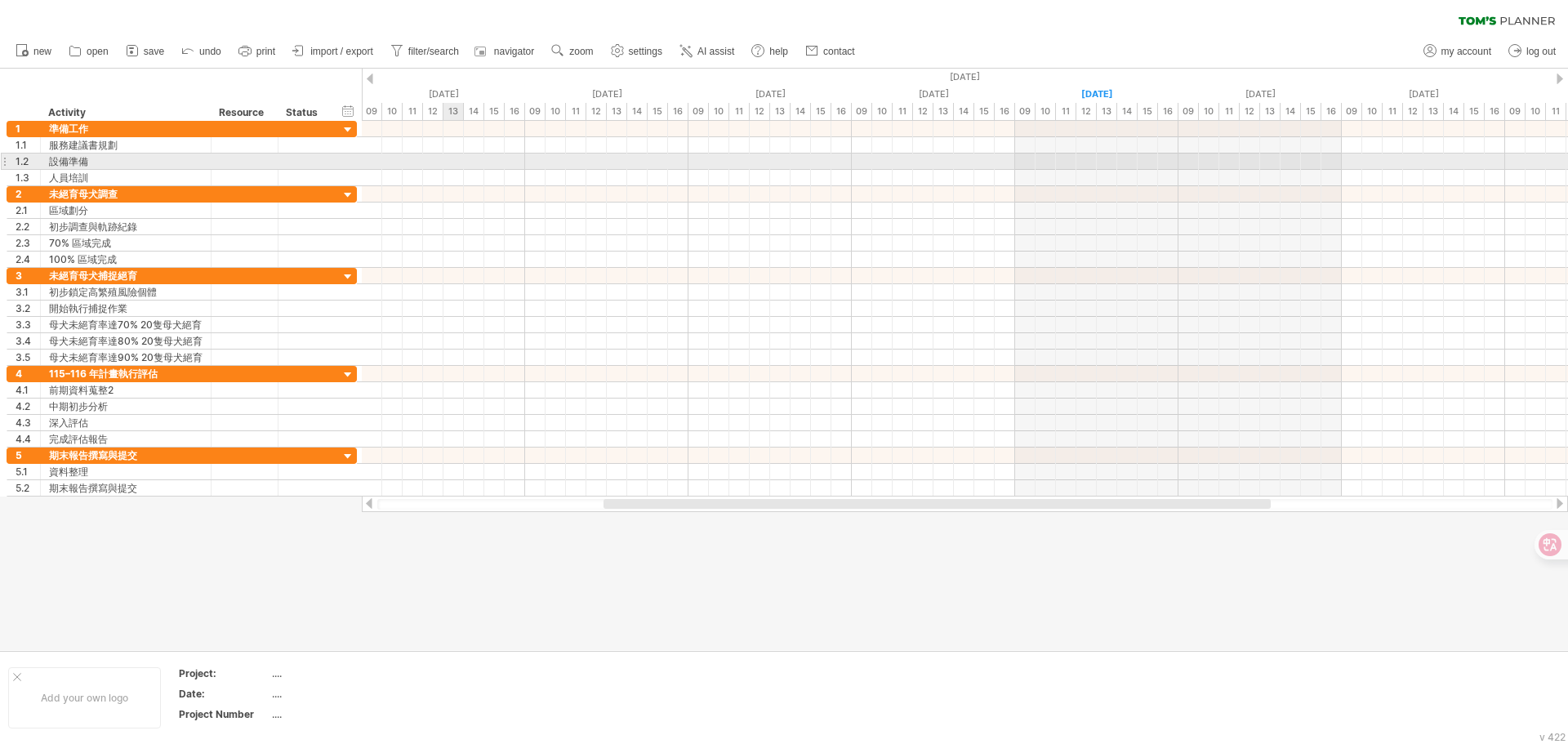
click at [450, 169] on div at bounding box center [966, 161] width 1207 height 16
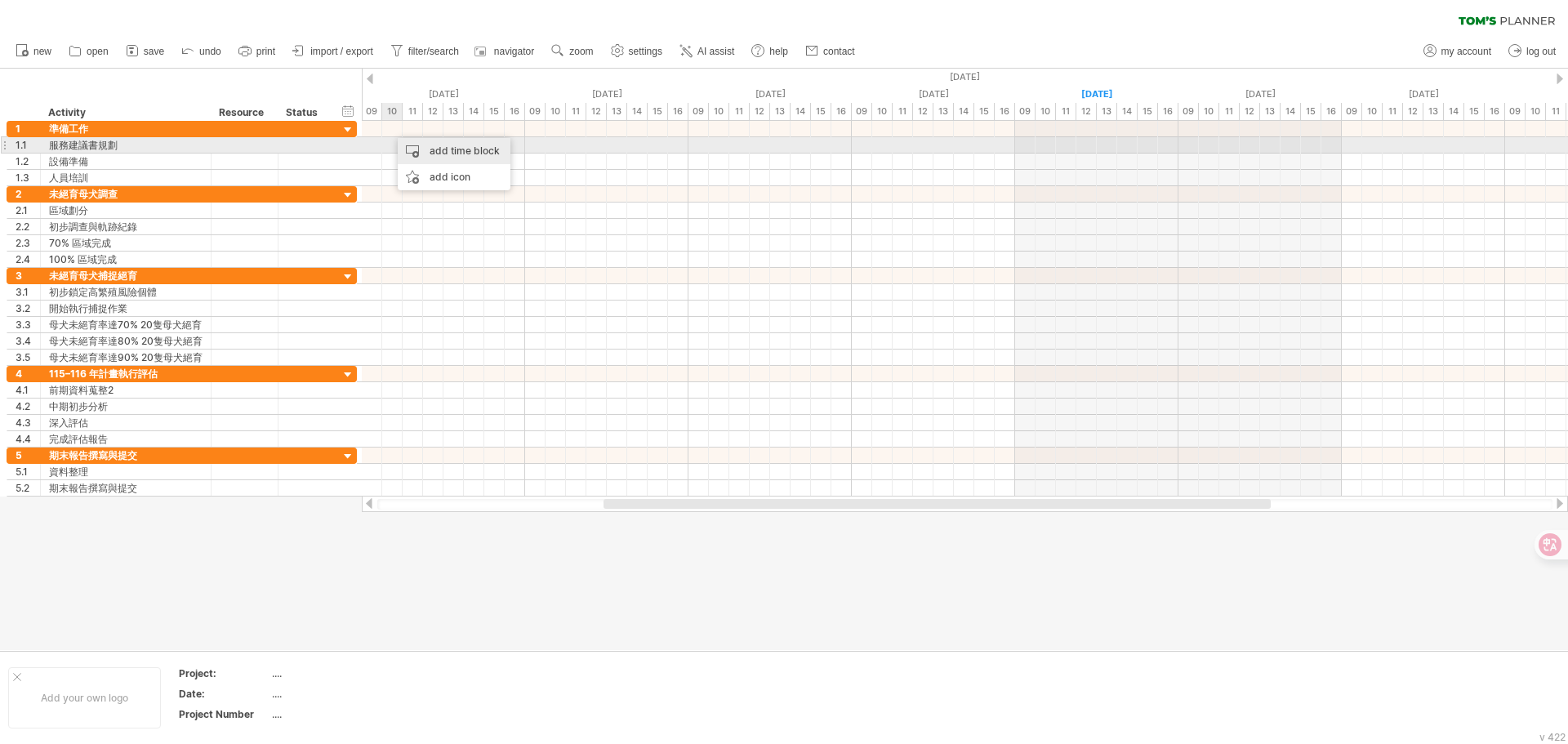
click at [416, 150] on div "add time block" at bounding box center [454, 151] width 113 height 26
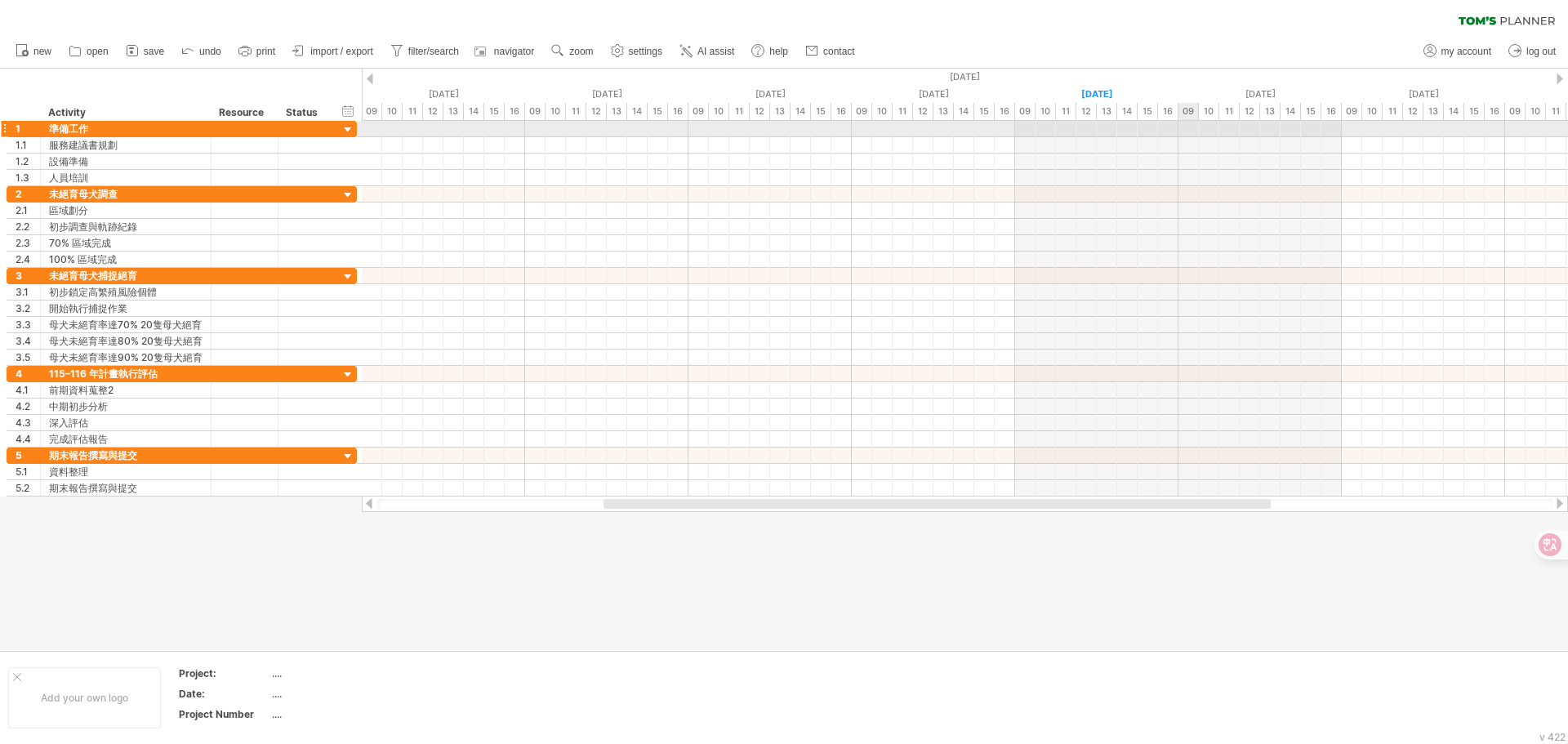
click at [1184, 129] on div at bounding box center [966, 129] width 1207 height 16
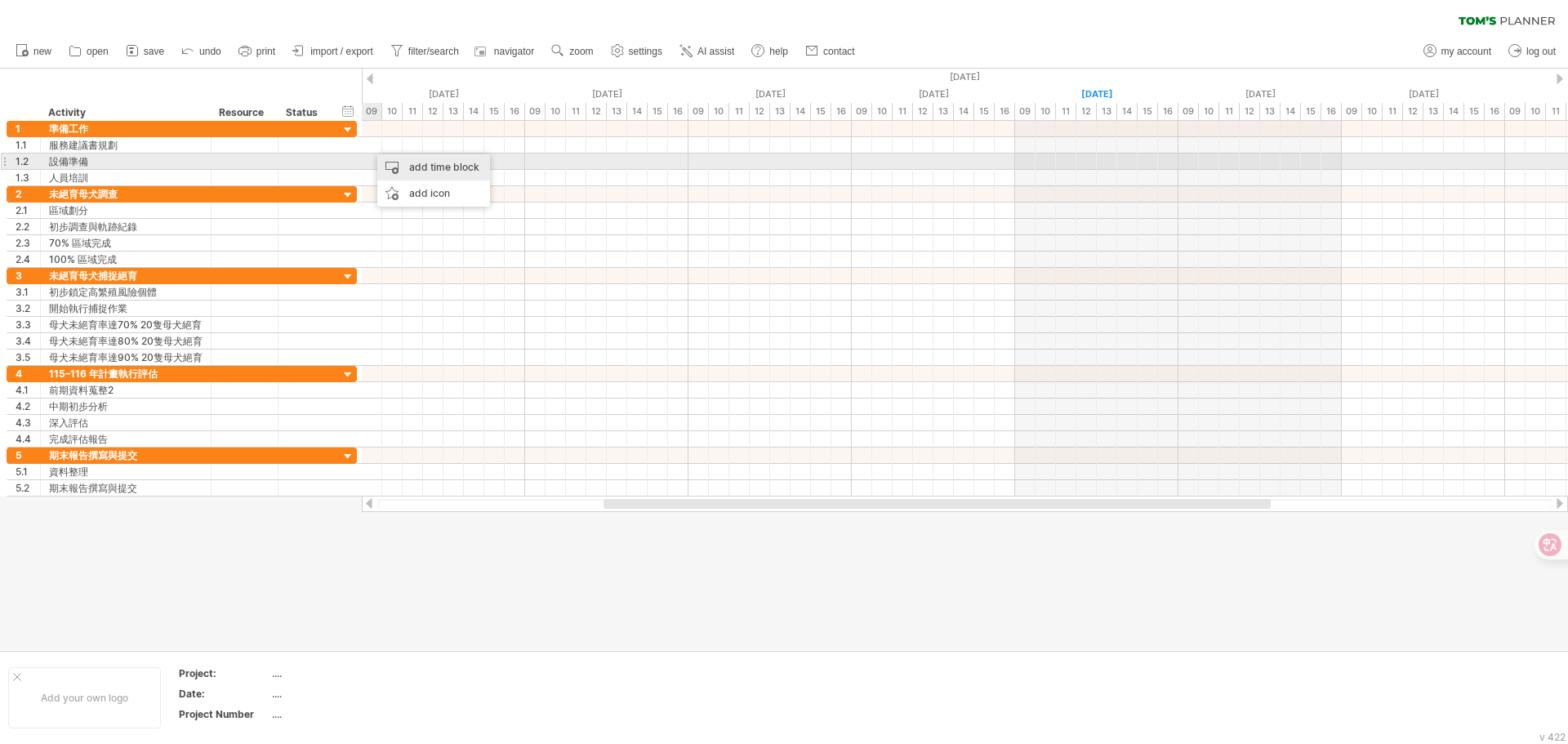
click at [401, 162] on div "add time block" at bounding box center [434, 168] width 113 height 26
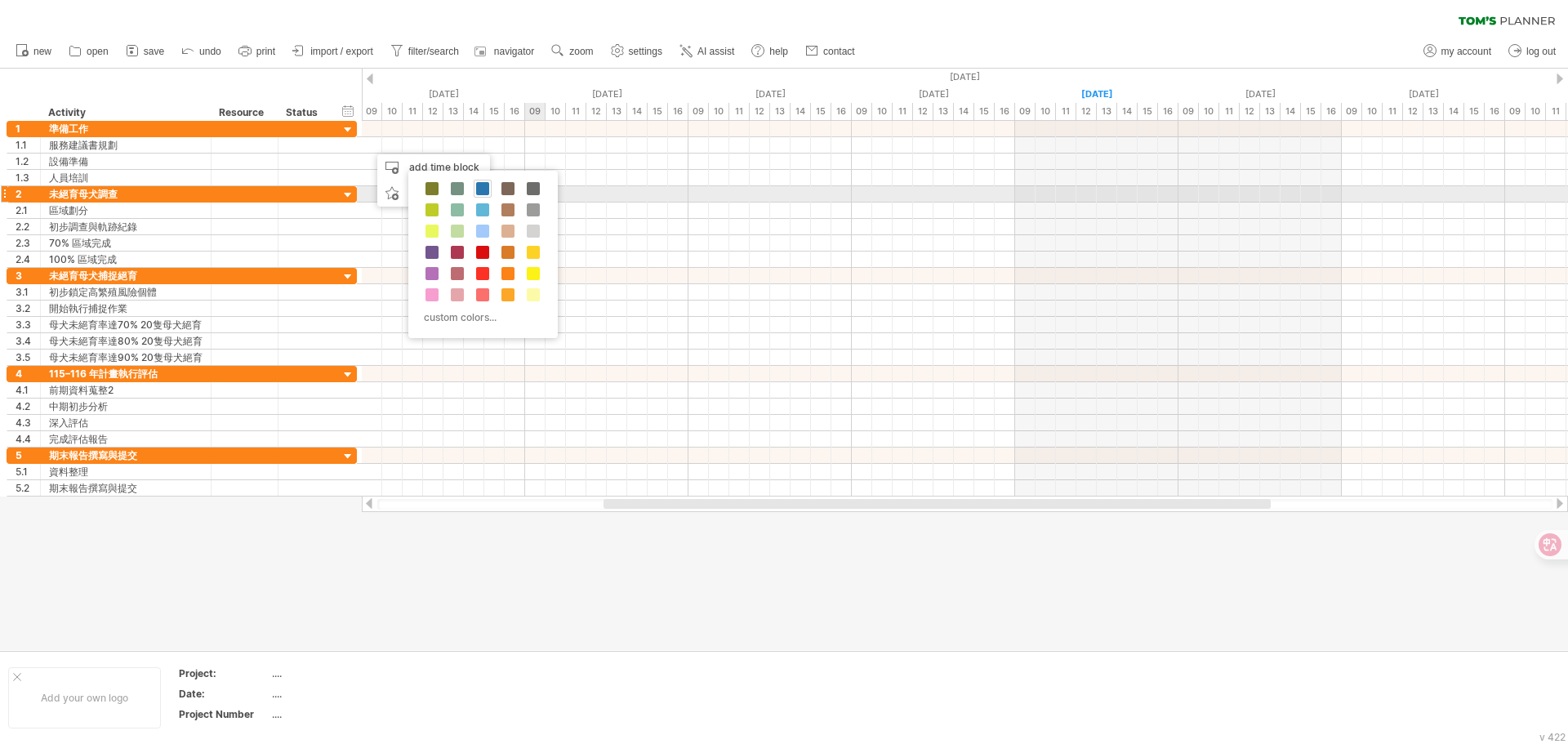
click at [482, 191] on span at bounding box center [483, 189] width 13 height 13
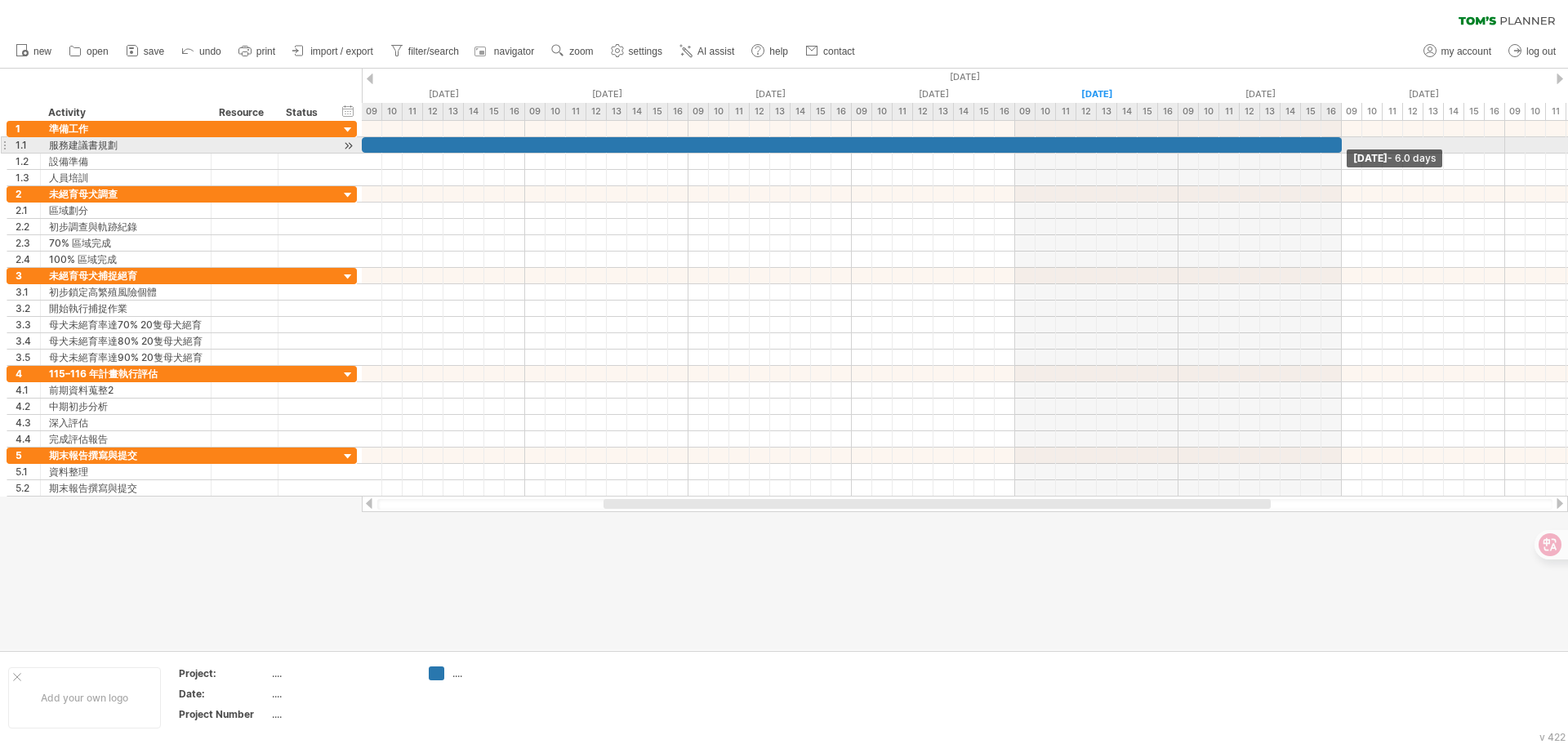
drag, startPoint x: 524, startPoint y: 143, endPoint x: 1344, endPoint y: 147, distance: 820.0
click at [1344, 147] on span at bounding box center [1342, 144] width 7 height 16
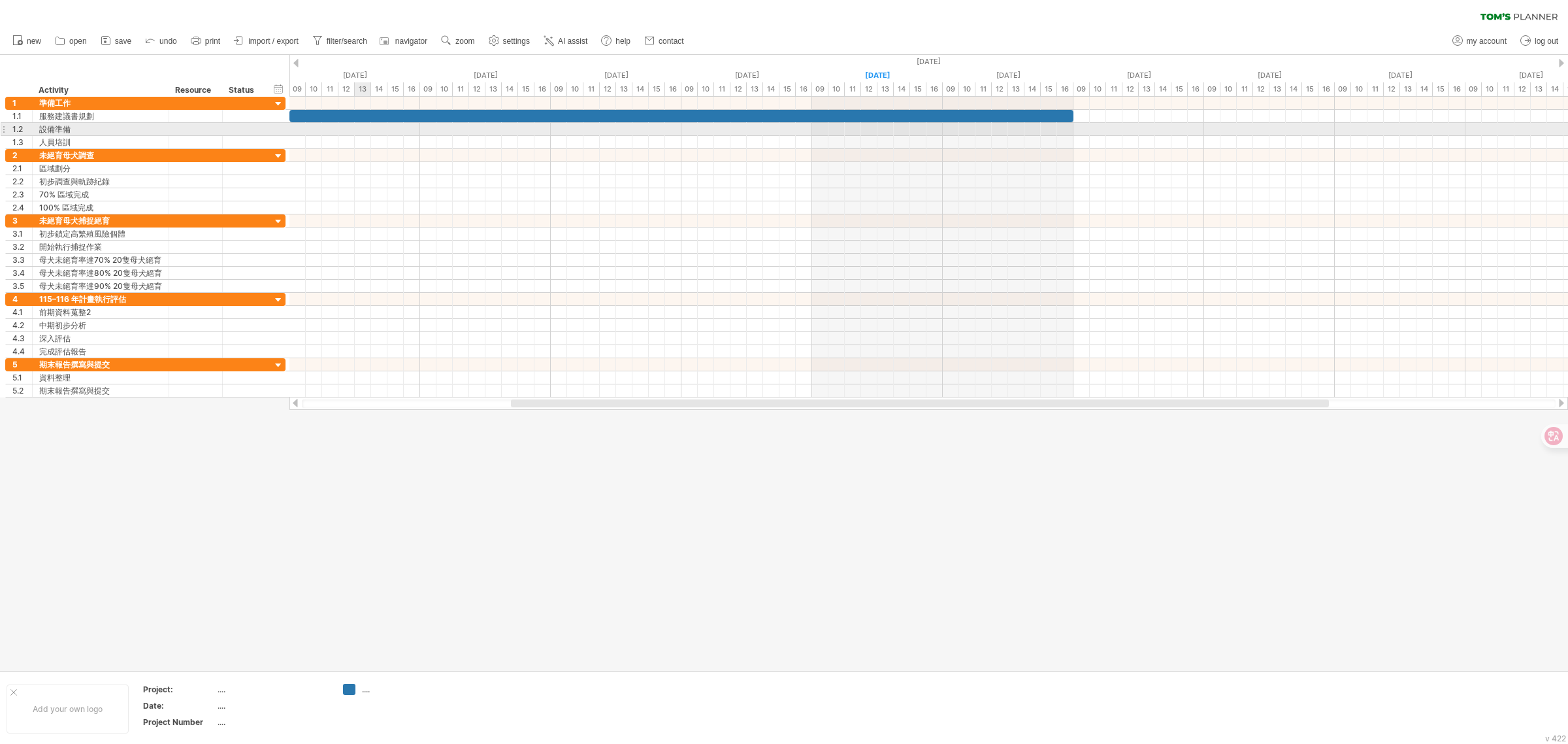
click at [358, 134] on div at bounding box center [929, 129] width 1279 height 13
click at [465, 43] on span "zoom" at bounding box center [465, 41] width 19 height 9
click at [493, 75] on div "Week" at bounding box center [507, 81] width 73 height 21
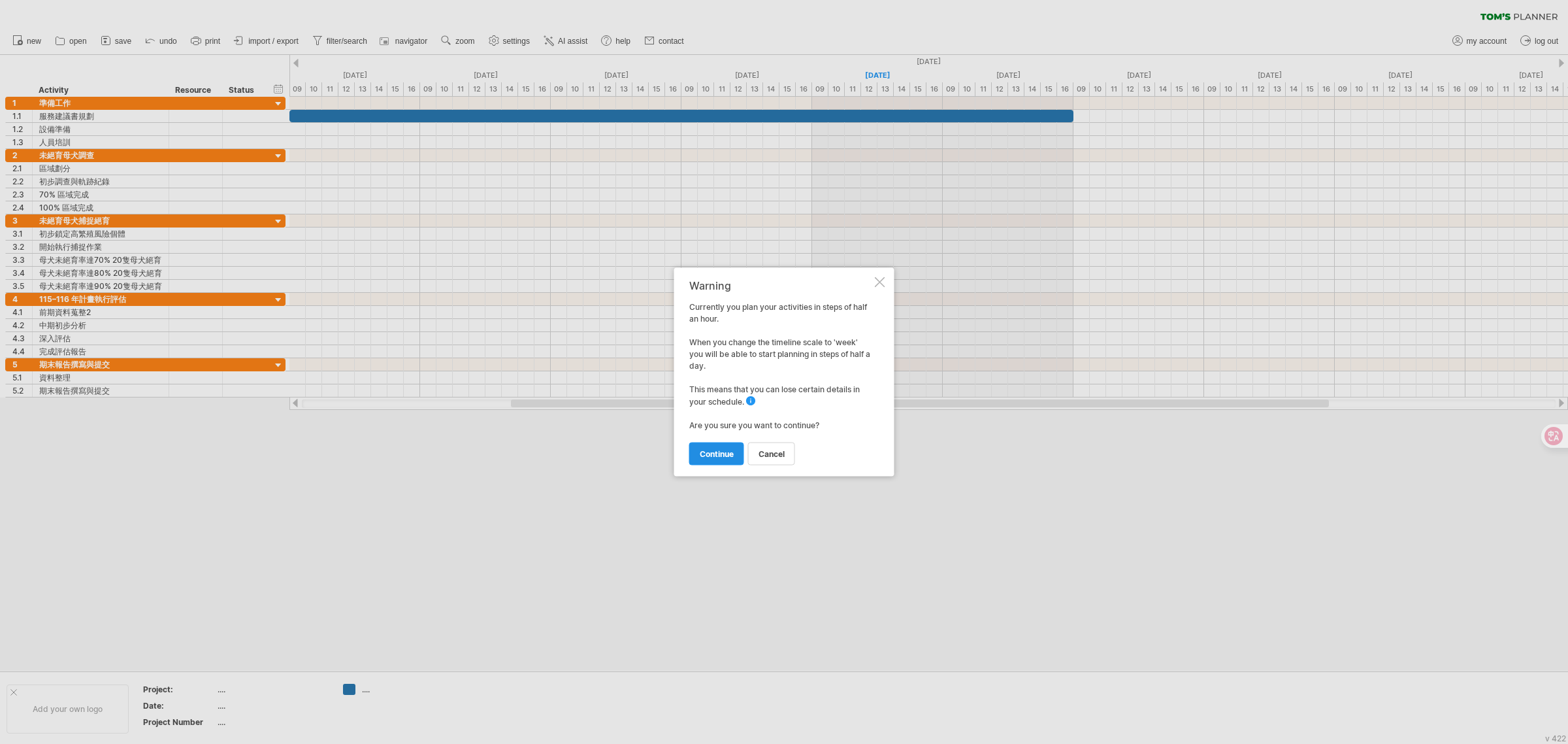
click at [730, 459] on link "continue" at bounding box center [716, 453] width 55 height 23
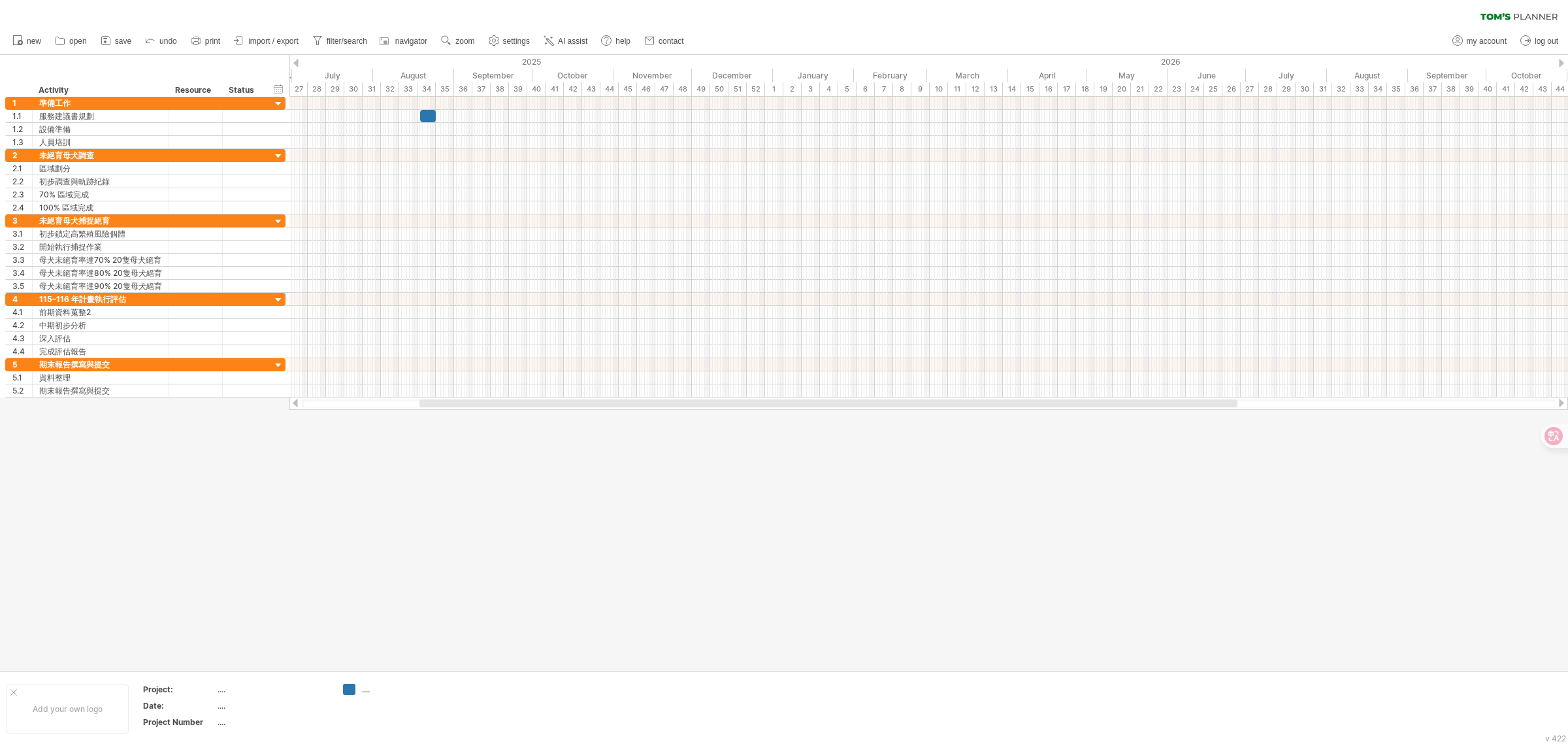
drag, startPoint x: 527, startPoint y: 400, endPoint x: 450, endPoint y: 399, distance: 77.0
click at [450, 399] on div at bounding box center [829, 403] width 818 height 8
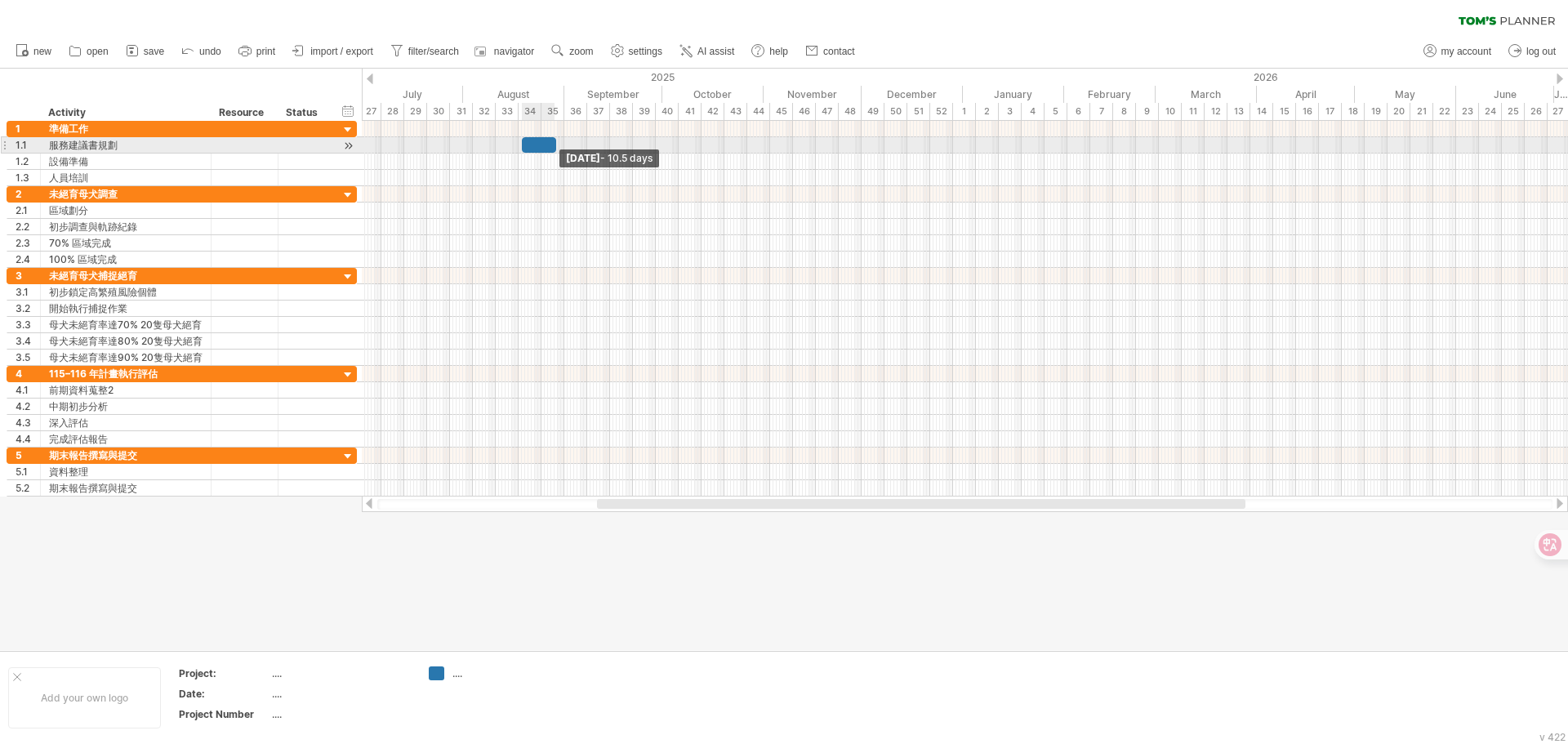
drag, startPoint x: 541, startPoint y: 151, endPoint x: 556, endPoint y: 144, distance: 16.6
click at [556, 144] on span at bounding box center [556, 144] width 7 height 16
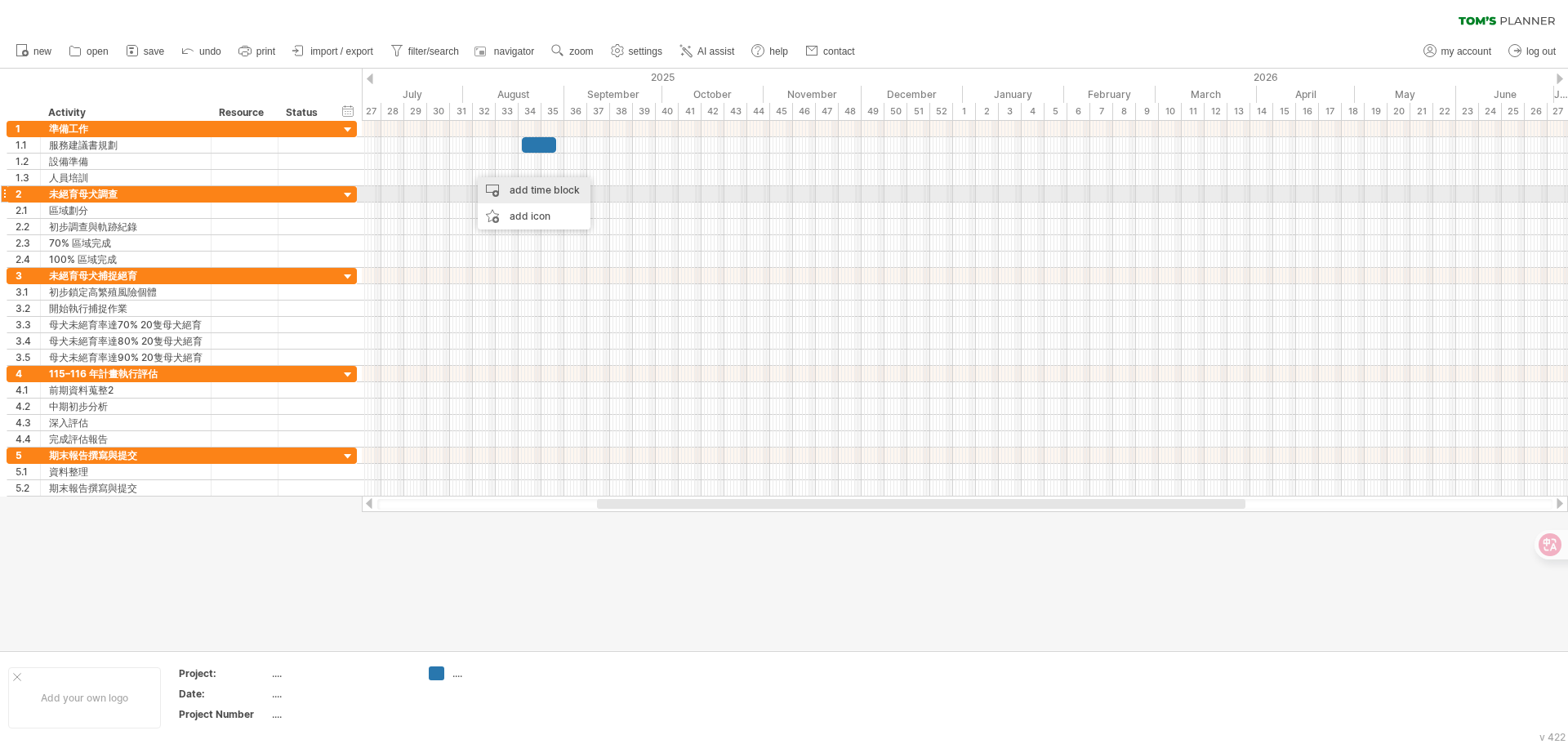
click at [495, 192] on div "add time block" at bounding box center [534, 190] width 113 height 26
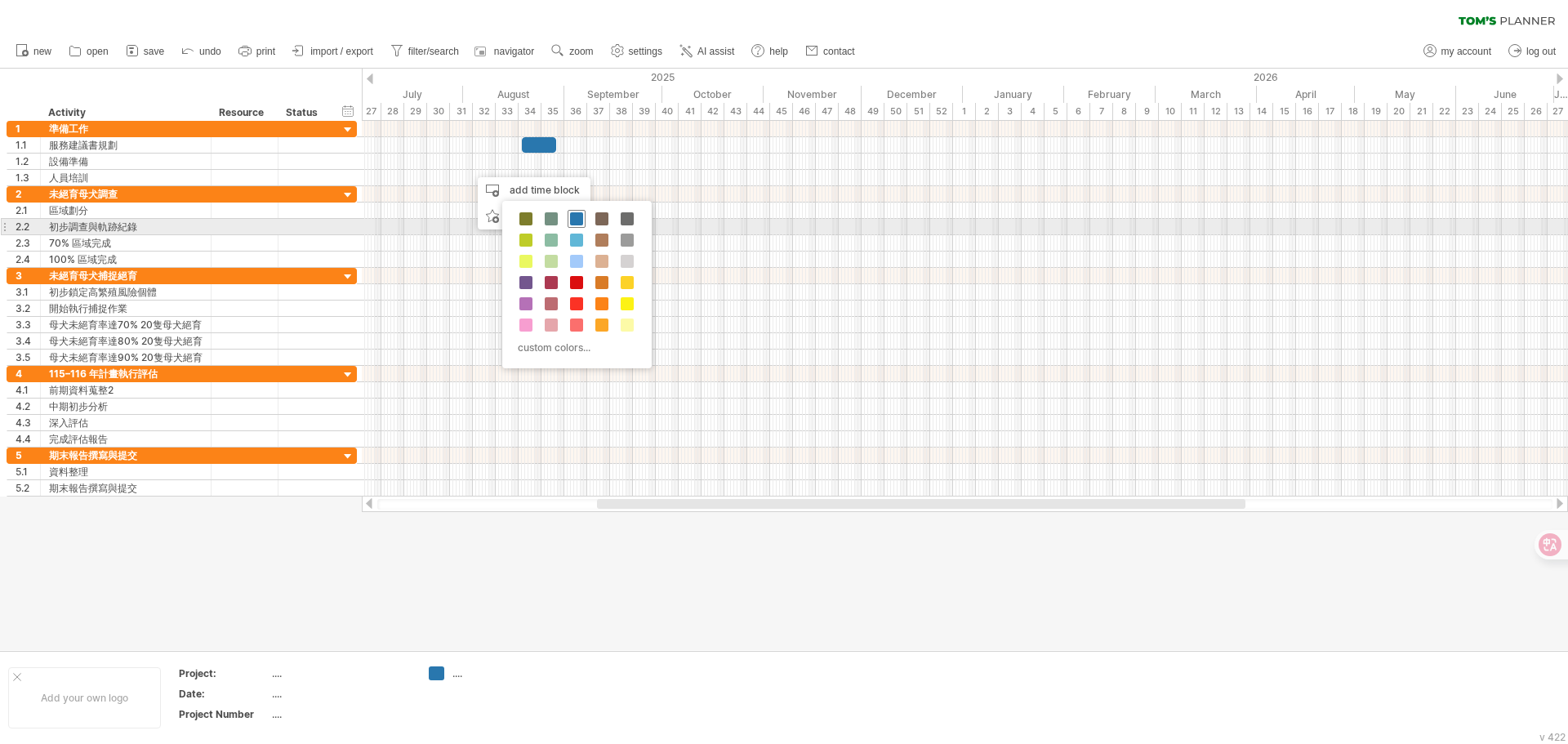
click at [581, 220] on span at bounding box center [577, 219] width 13 height 13
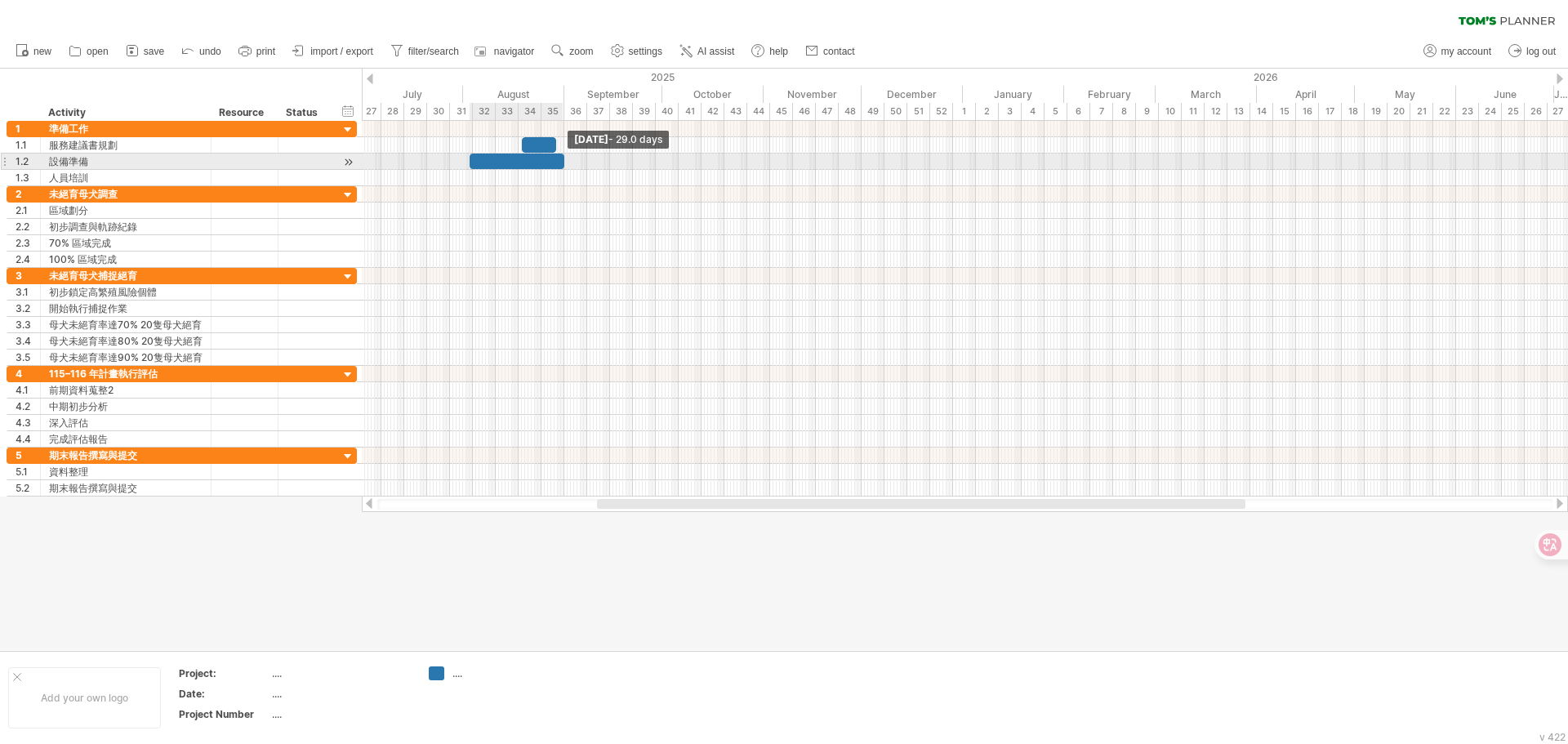
drag, startPoint x: 492, startPoint y: 160, endPoint x: 563, endPoint y: 161, distance: 71.0
click at [563, 161] on span at bounding box center [564, 161] width 7 height 16
